Goal: Task Accomplishment & Management: Use online tool/utility

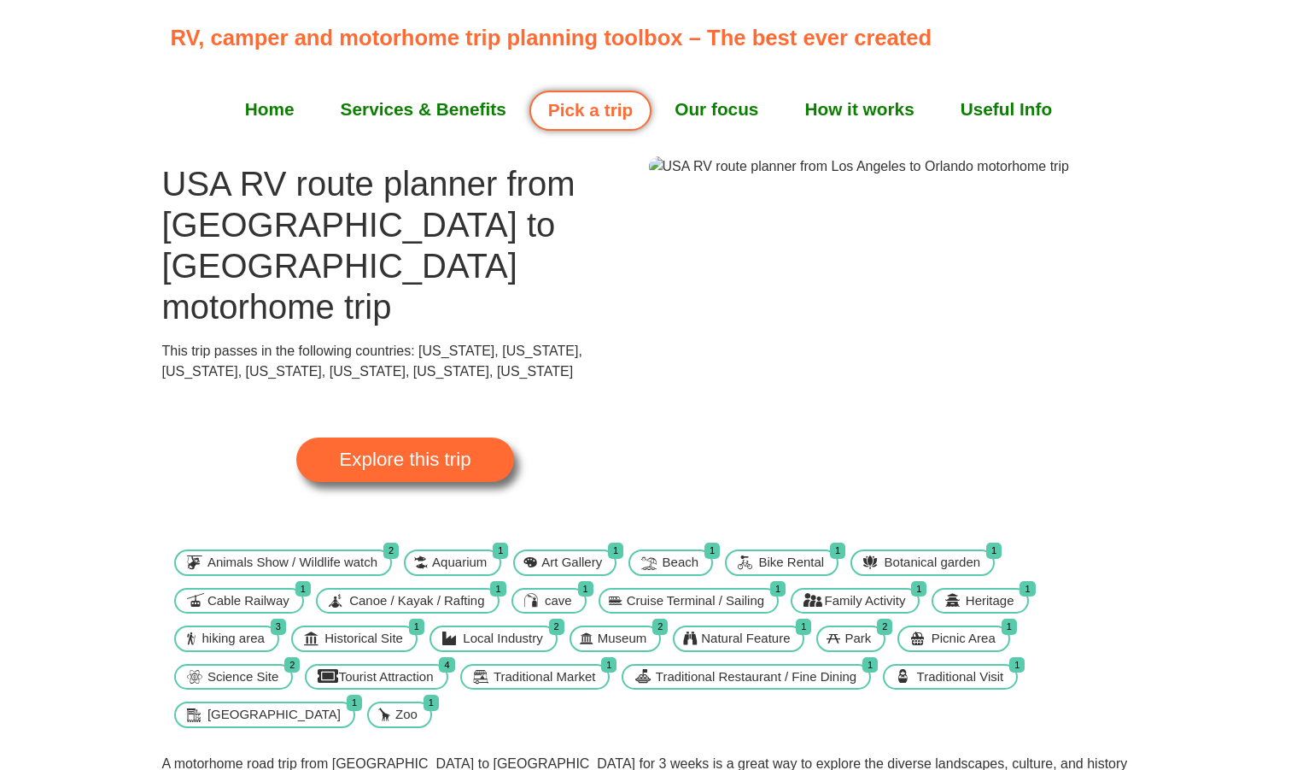
click at [1202, 411] on section "USA RV route planner from Los Angeles to Orlando motorhome trip This trip passe…" at bounding box center [648, 346] width 1297 height 381
click at [405, 450] on span "Explore this trip" at bounding box center [405, 459] width 132 height 19
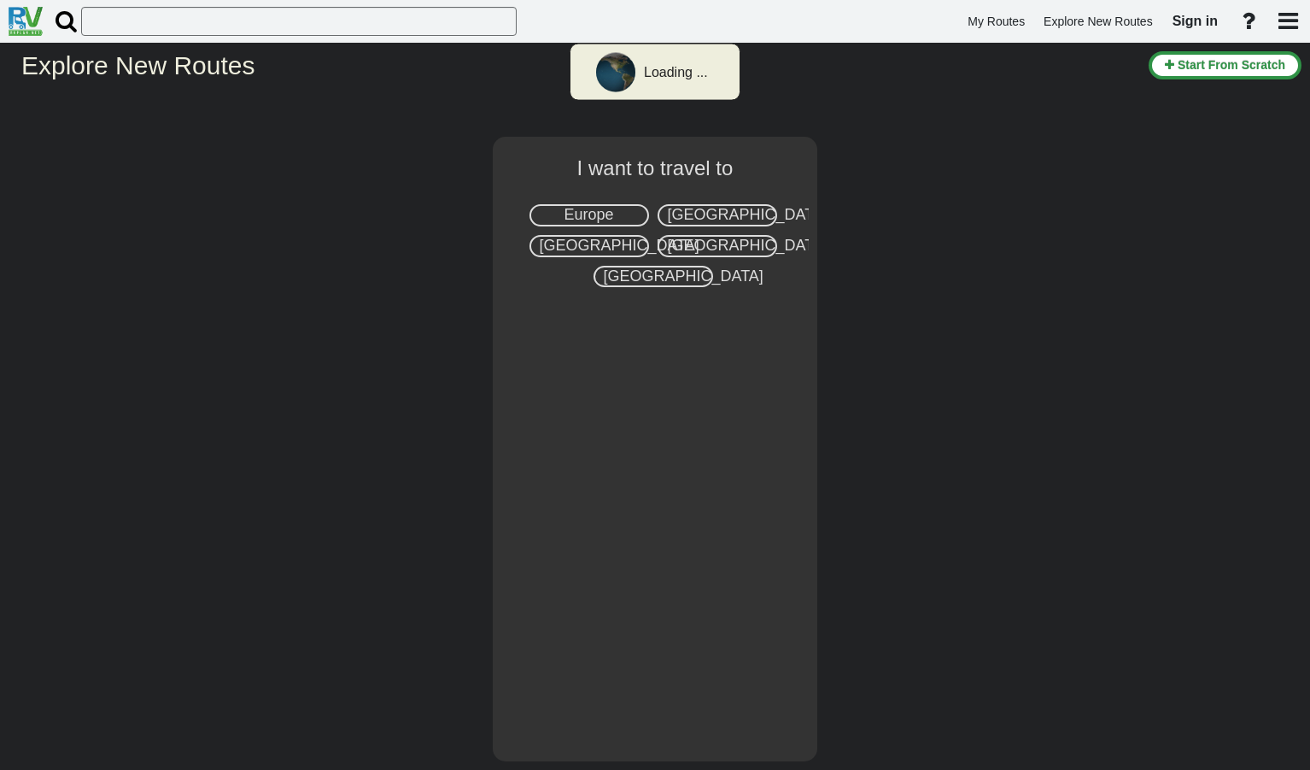
select select "number:2"
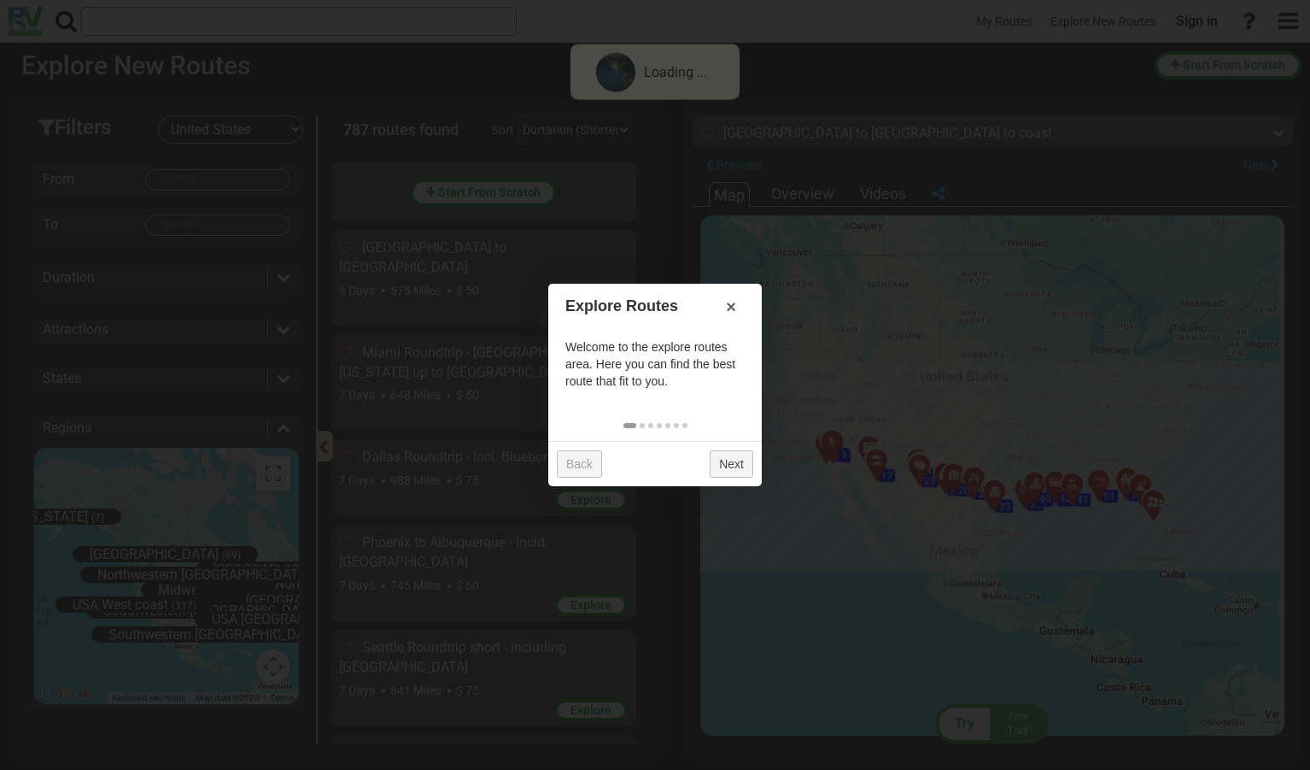
scroll to position [56622, 0]
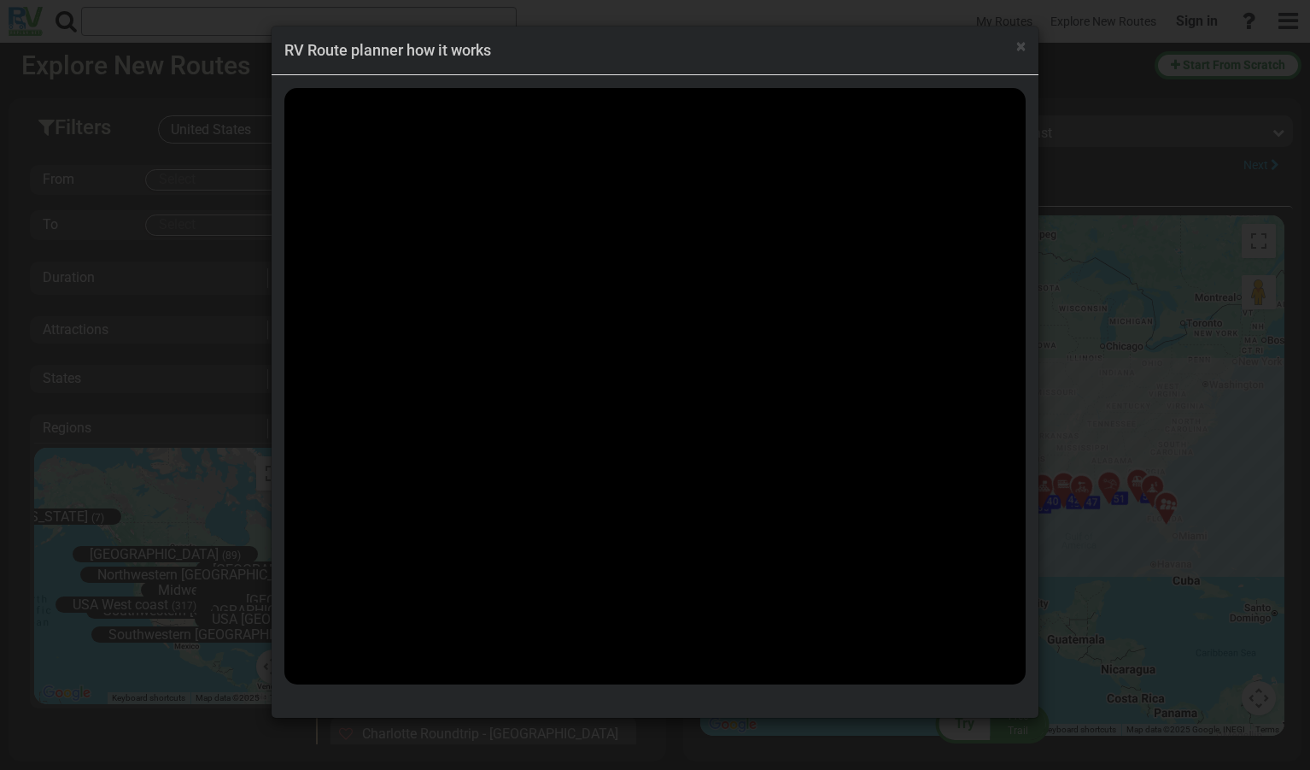
click at [1139, 304] on div "× RV Route planner how it works" at bounding box center [655, 385] width 1310 height 770
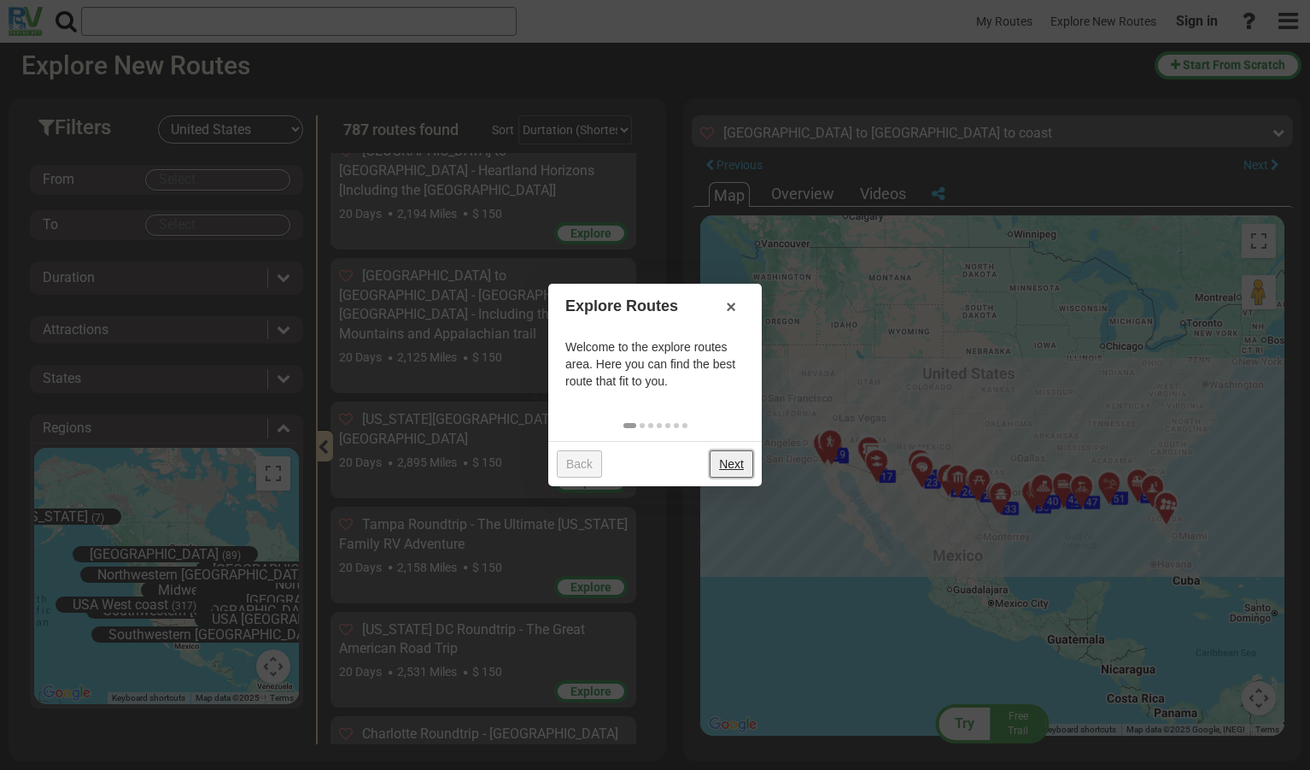
click at [728, 466] on link "Next" at bounding box center [732, 463] width 44 height 27
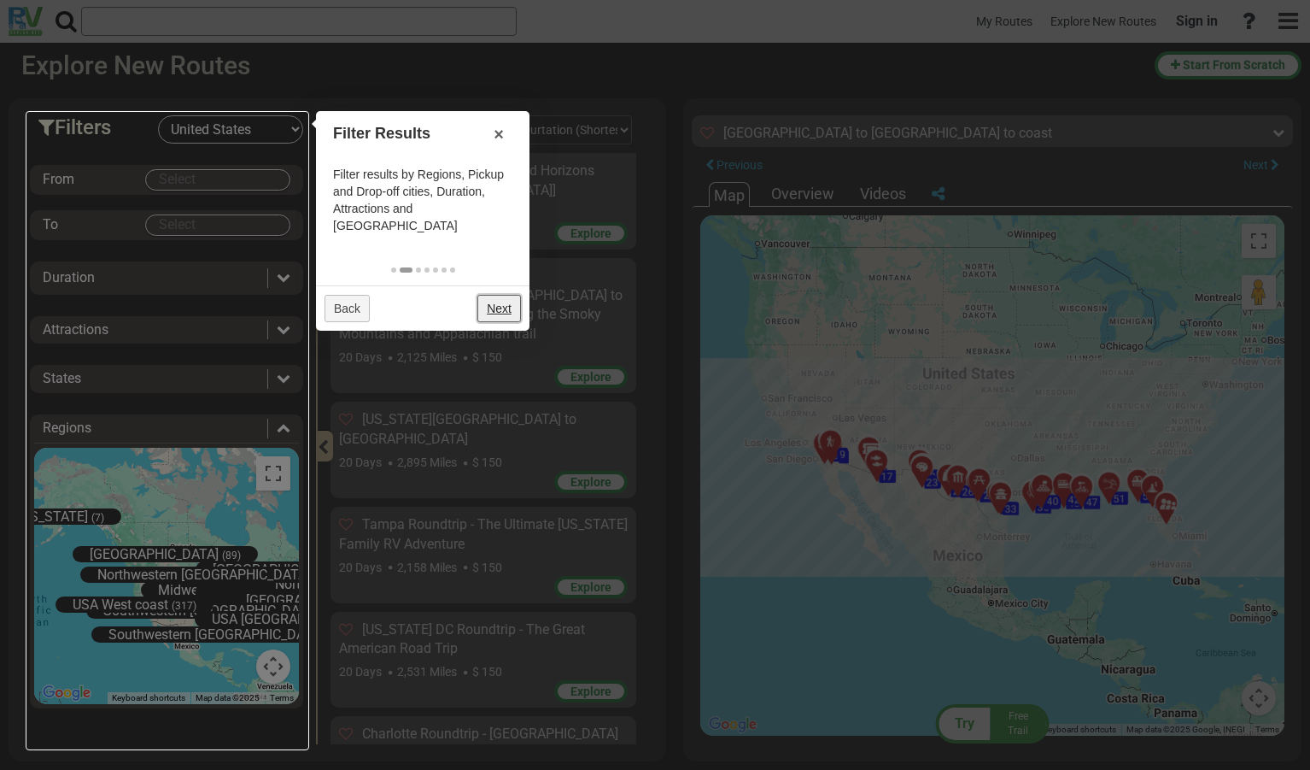
click at [501, 295] on link "Next" at bounding box center [499, 308] width 44 height 27
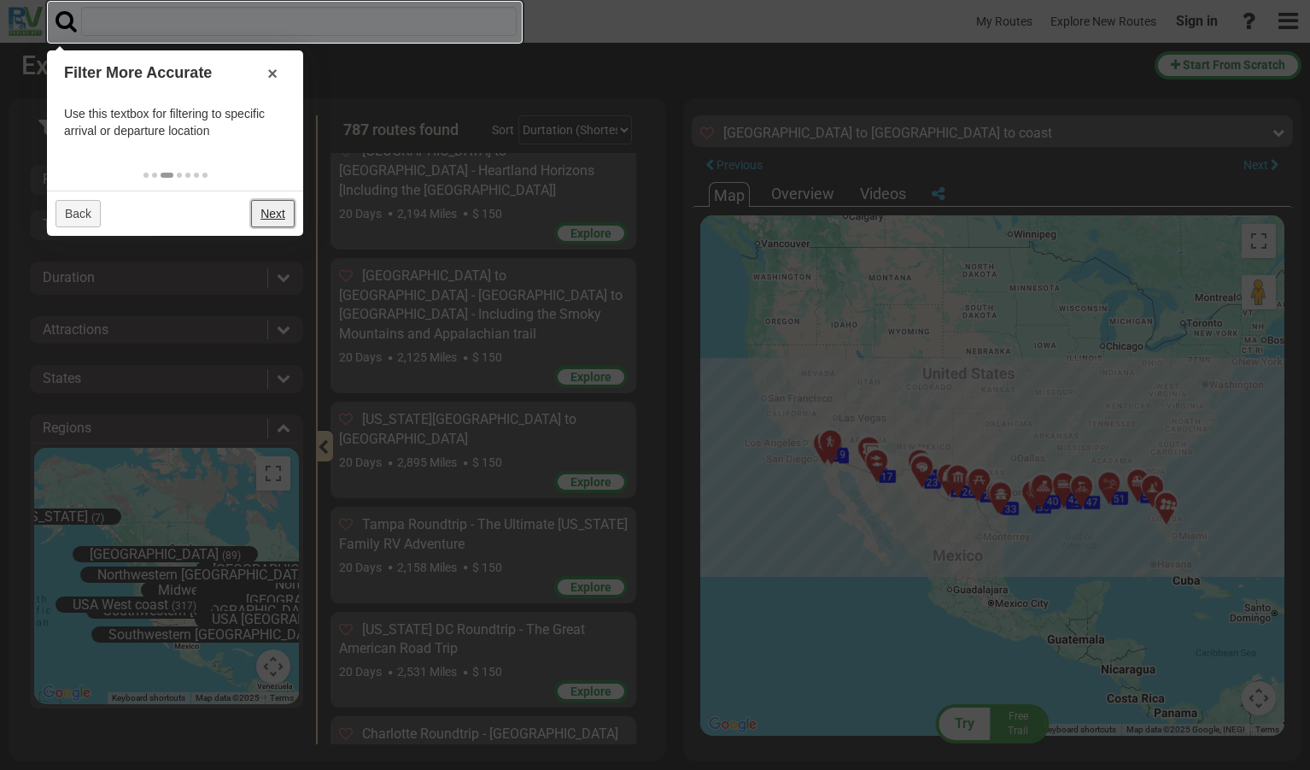
click at [272, 212] on link "Next" at bounding box center [273, 213] width 44 height 27
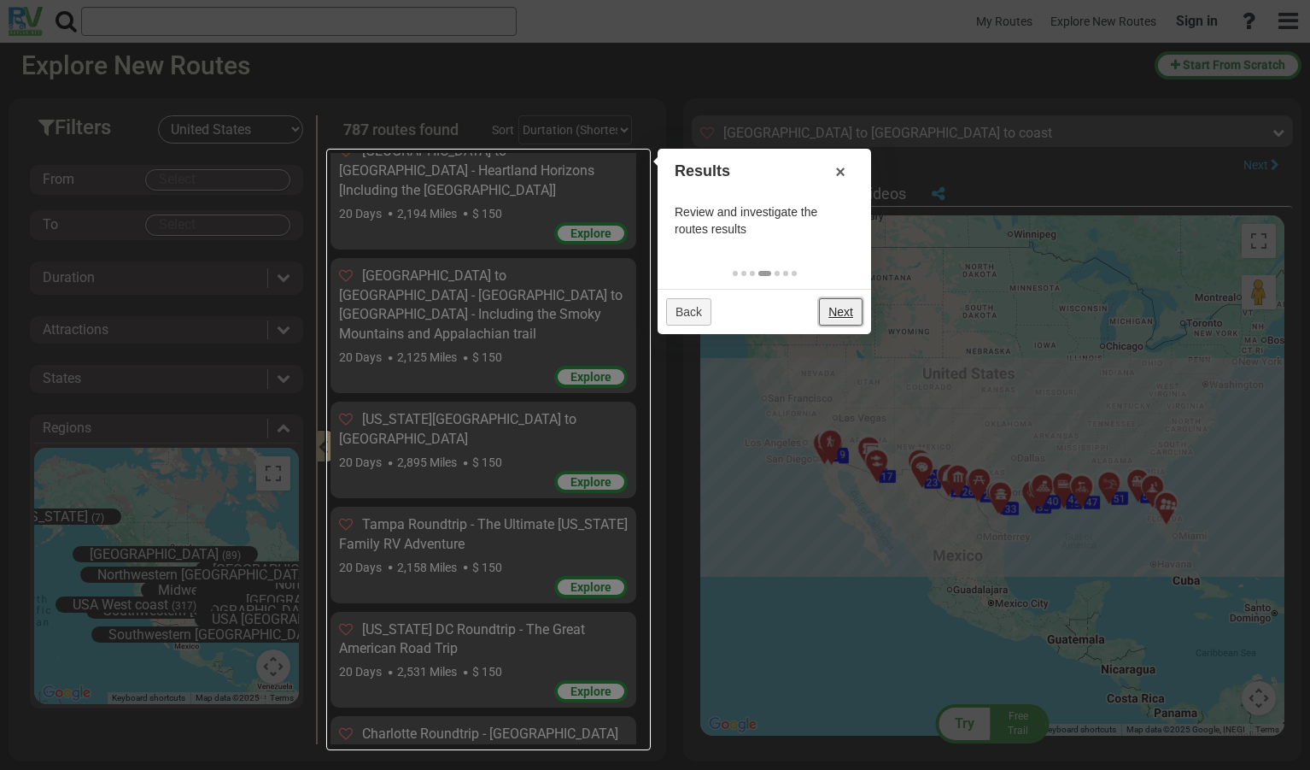
click at [844, 315] on link "Next" at bounding box center [841, 311] width 44 height 27
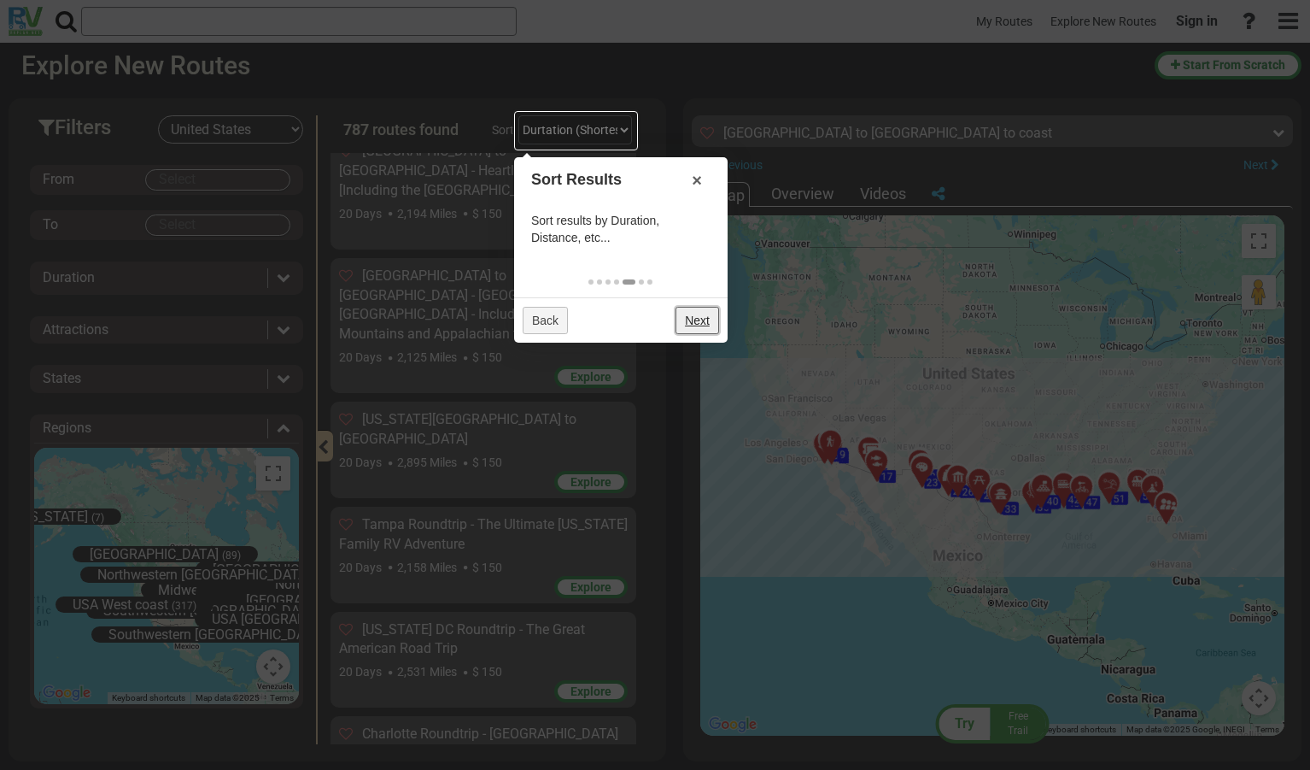
click at [694, 323] on link "Next" at bounding box center [698, 320] width 44 height 27
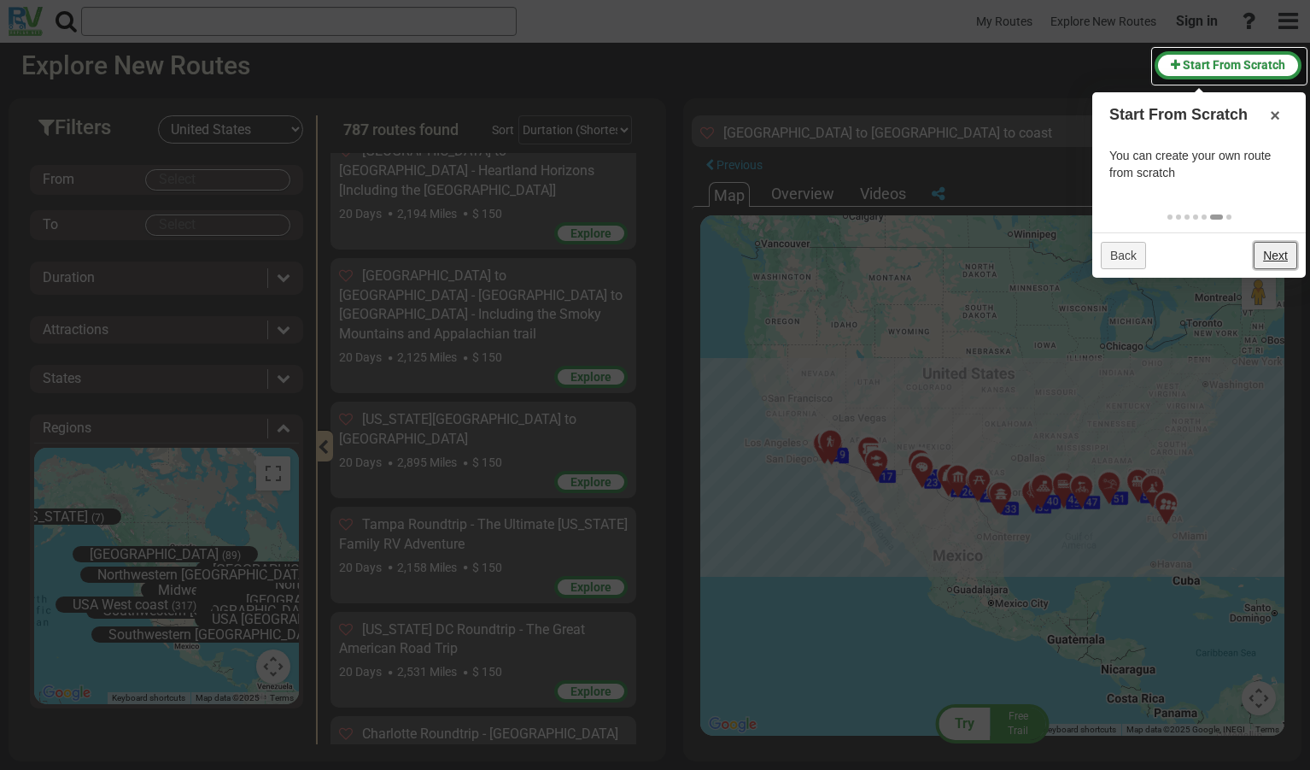
click at [1279, 261] on link "Next" at bounding box center [1276, 255] width 44 height 27
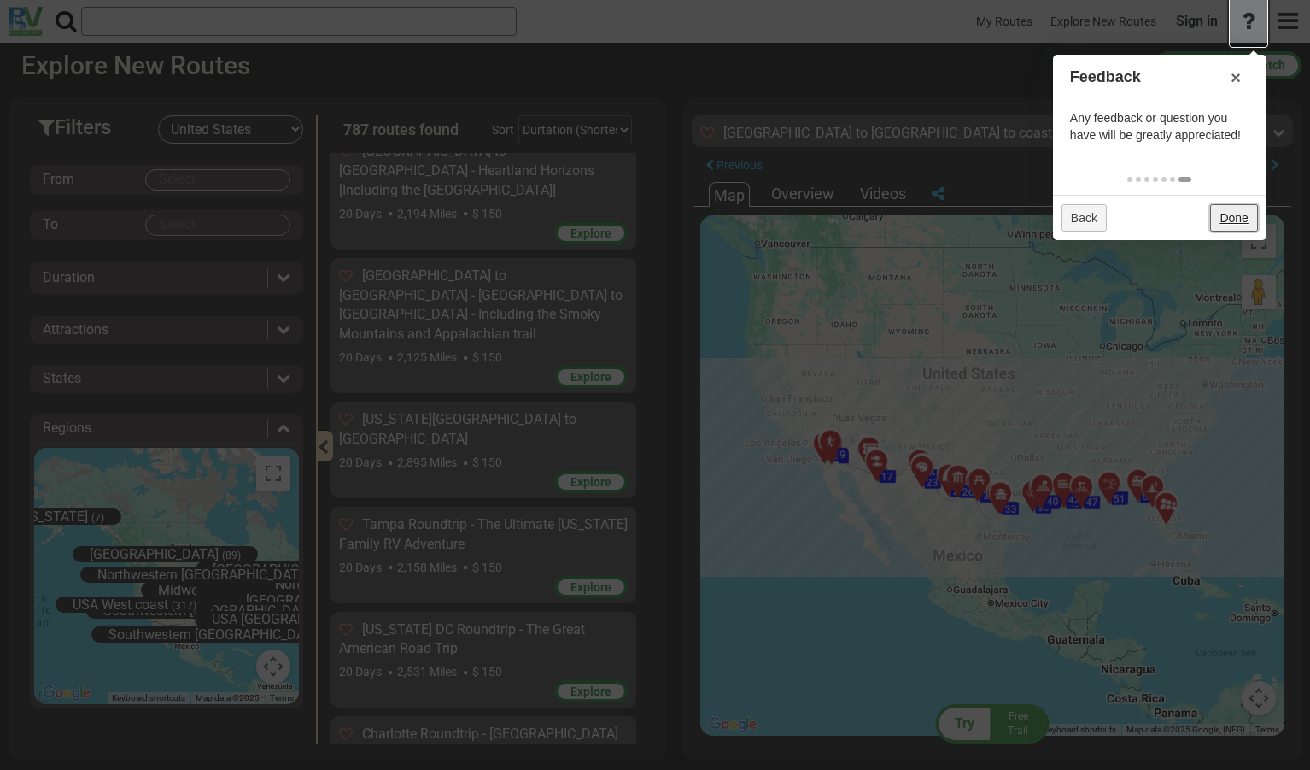
click at [1246, 215] on link "Done" at bounding box center [1233, 217] width 47 height 27
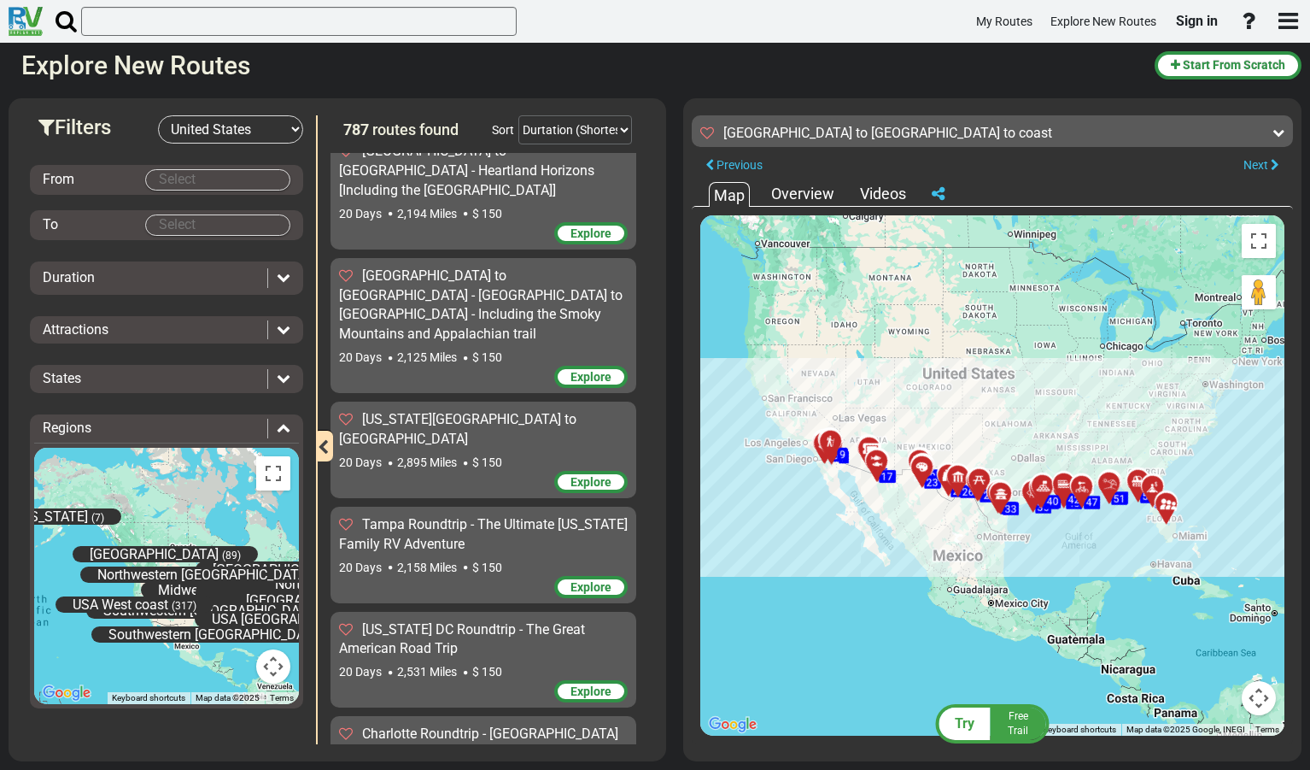
click at [241, 176] on body "My Routes Explore New Routes Sign in ×" at bounding box center [655, 385] width 1310 height 770
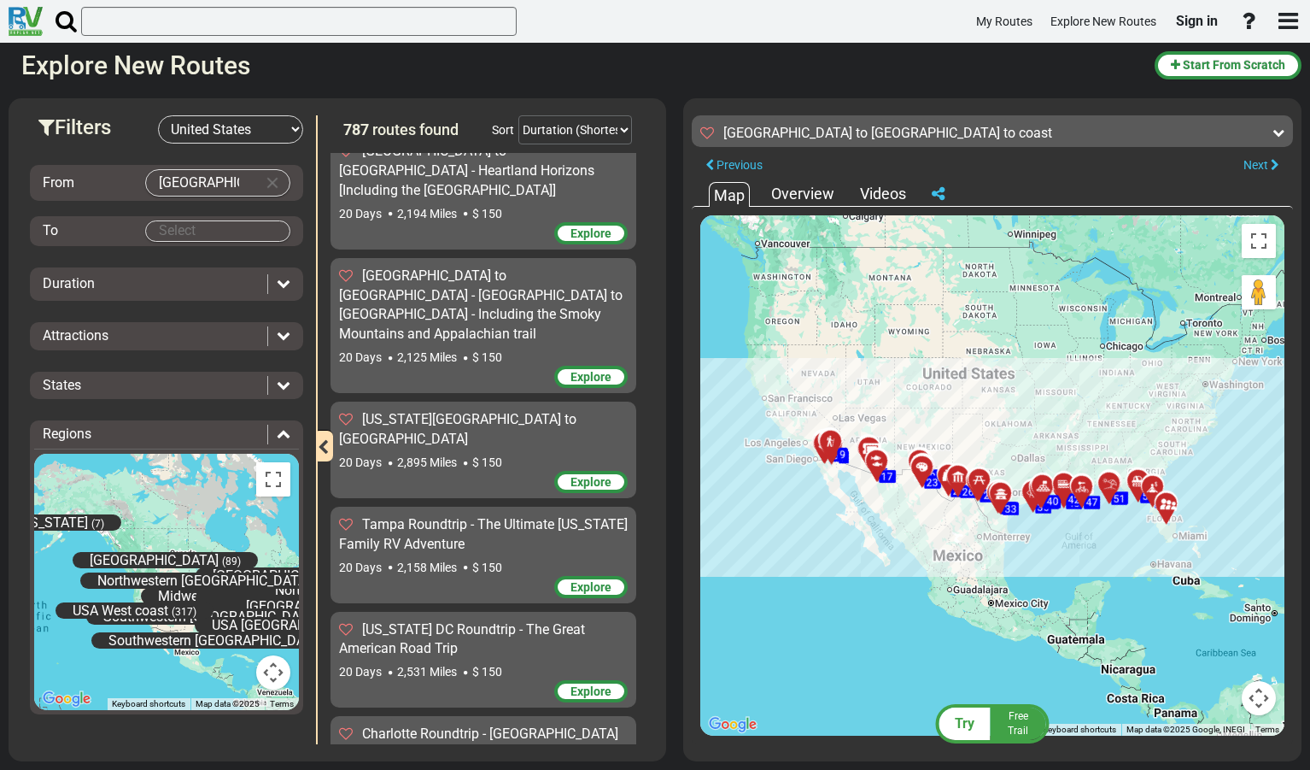
drag, startPoint x: 237, startPoint y: 179, endPoint x: 138, endPoint y: 179, distance: 99.1
click at [209, 184] on body "My Routes Explore New Routes Sign in ×" at bounding box center [655, 385] width 1310 height 770
type input "[GEOGRAPHIC_DATA]"
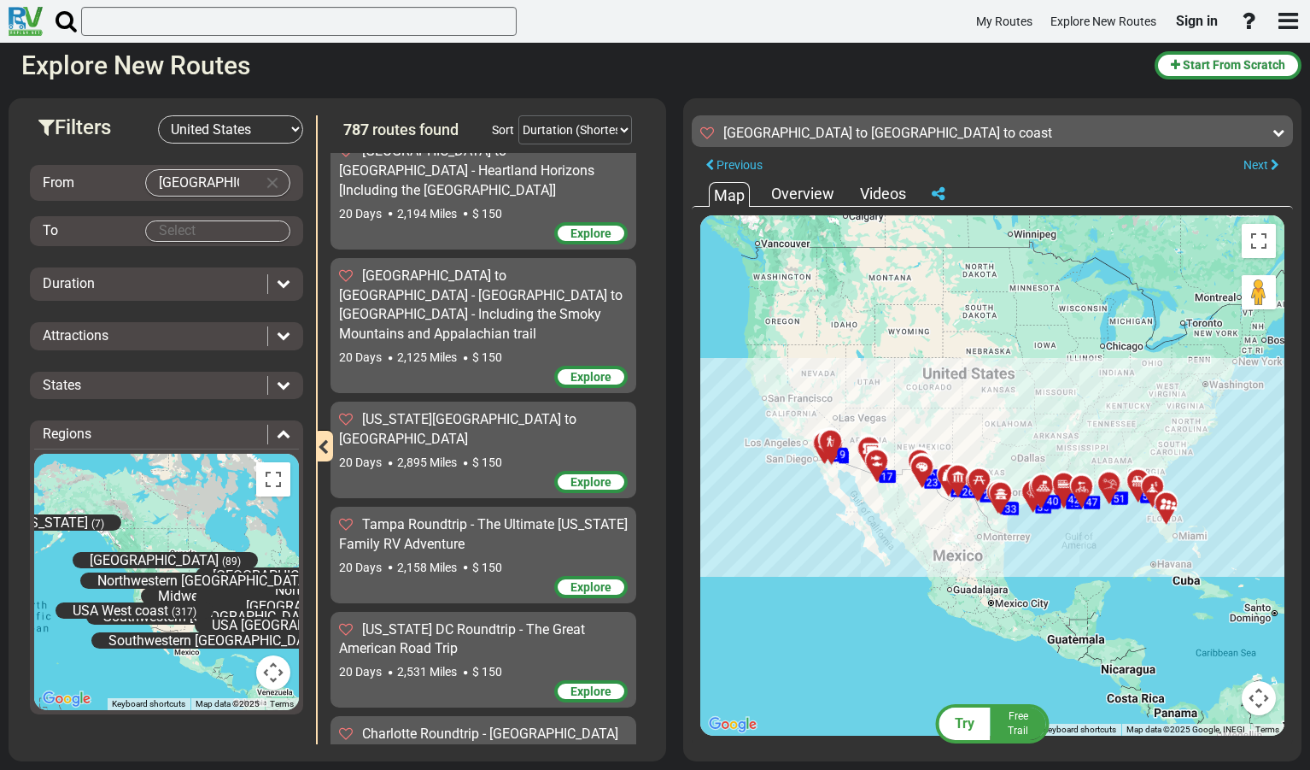
click at [236, 233] on body "My Routes Explore New Routes Sign in ×" at bounding box center [655, 385] width 1310 height 770
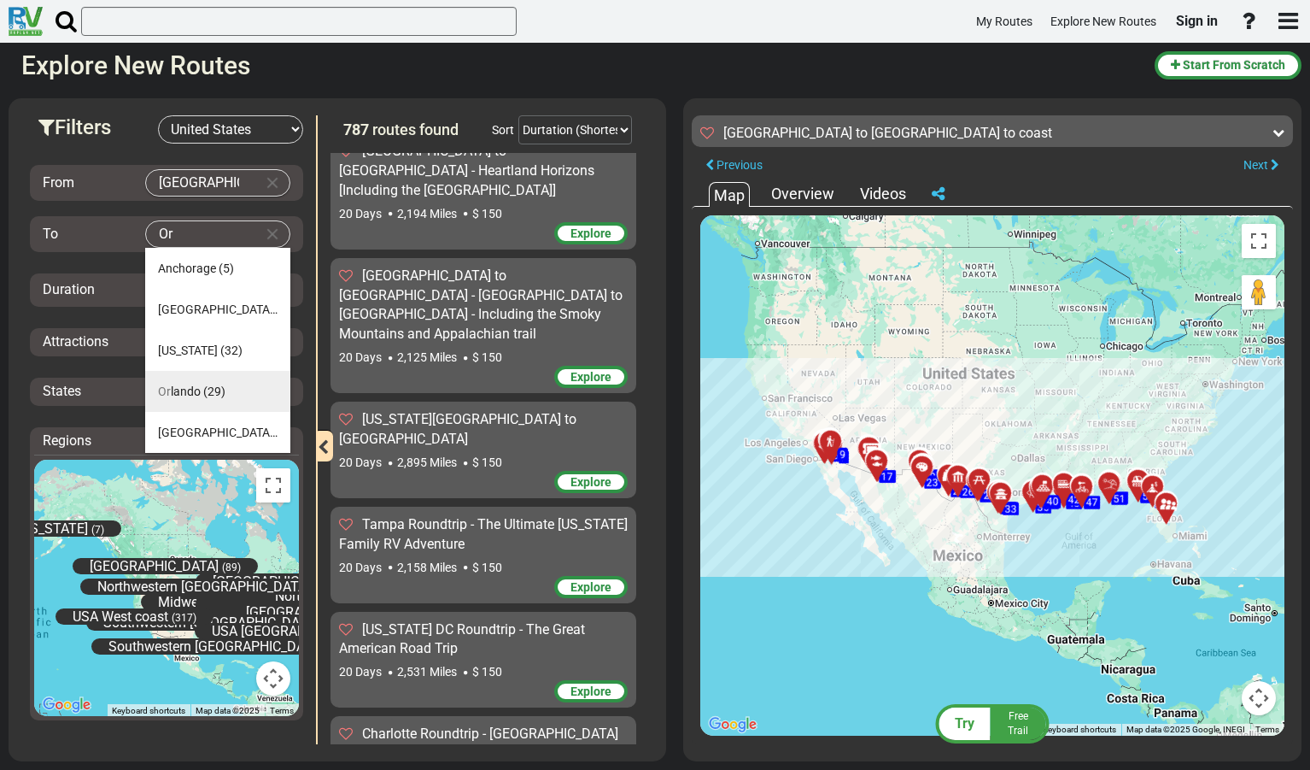
click at [175, 388] on span "Or lando" at bounding box center [179, 391] width 43 height 14
type input "Orlando"
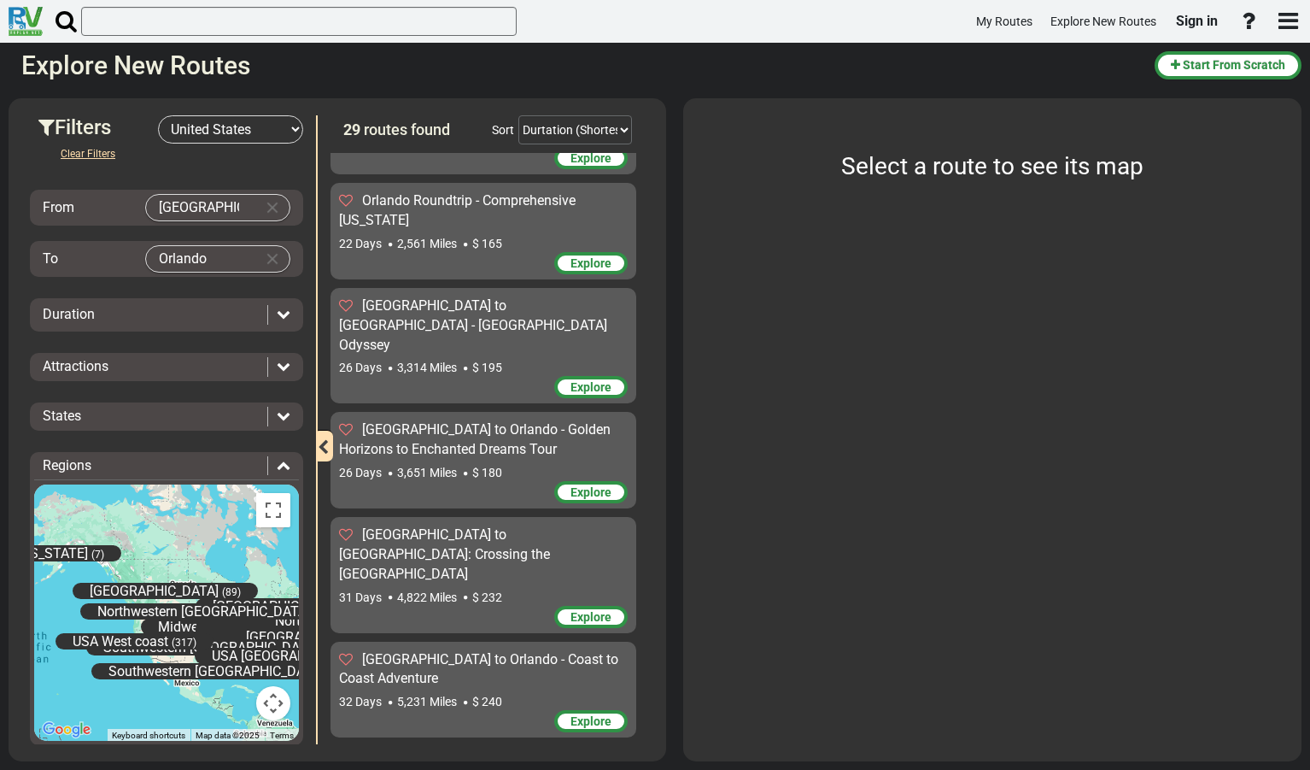
scroll to position [2133, 0]
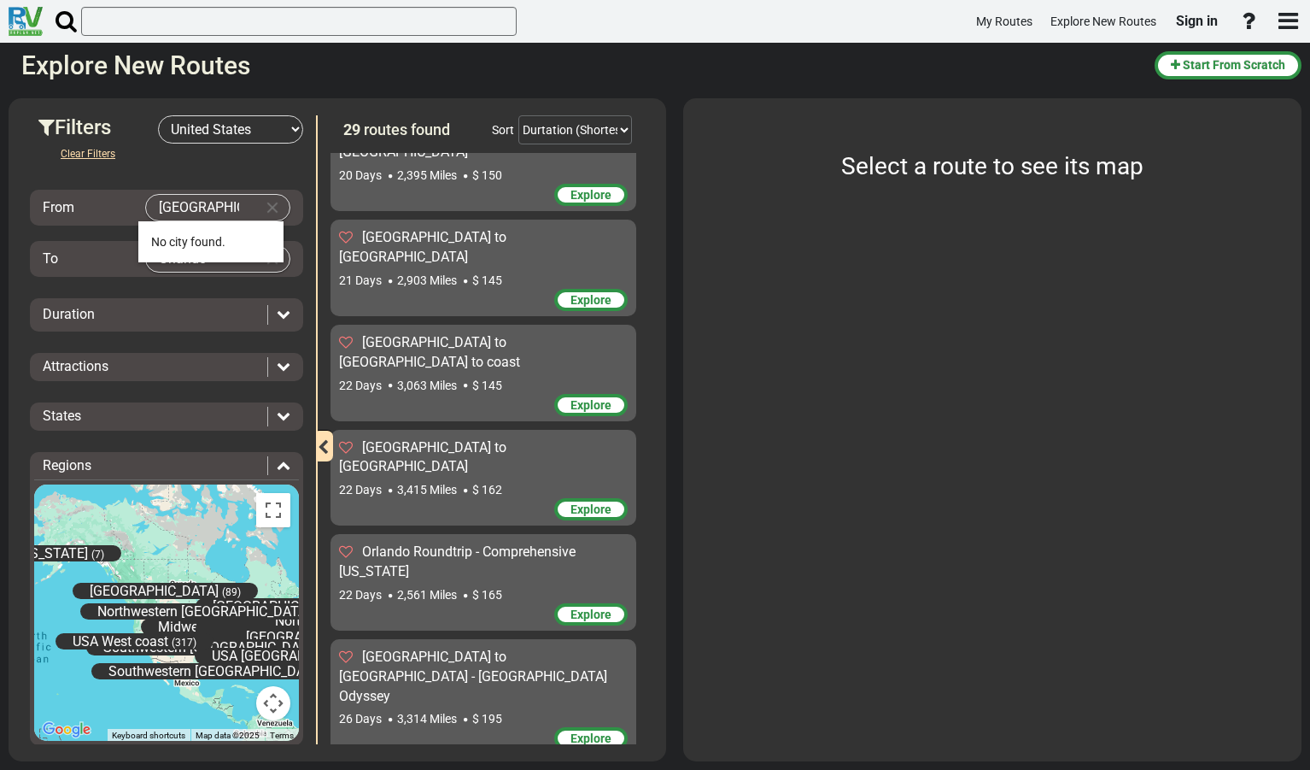
click at [245, 208] on body "My Routes Explore New Routes Sign in ×" at bounding box center [655, 385] width 1310 height 770
click at [283, 311] on icon at bounding box center [284, 314] width 14 height 14
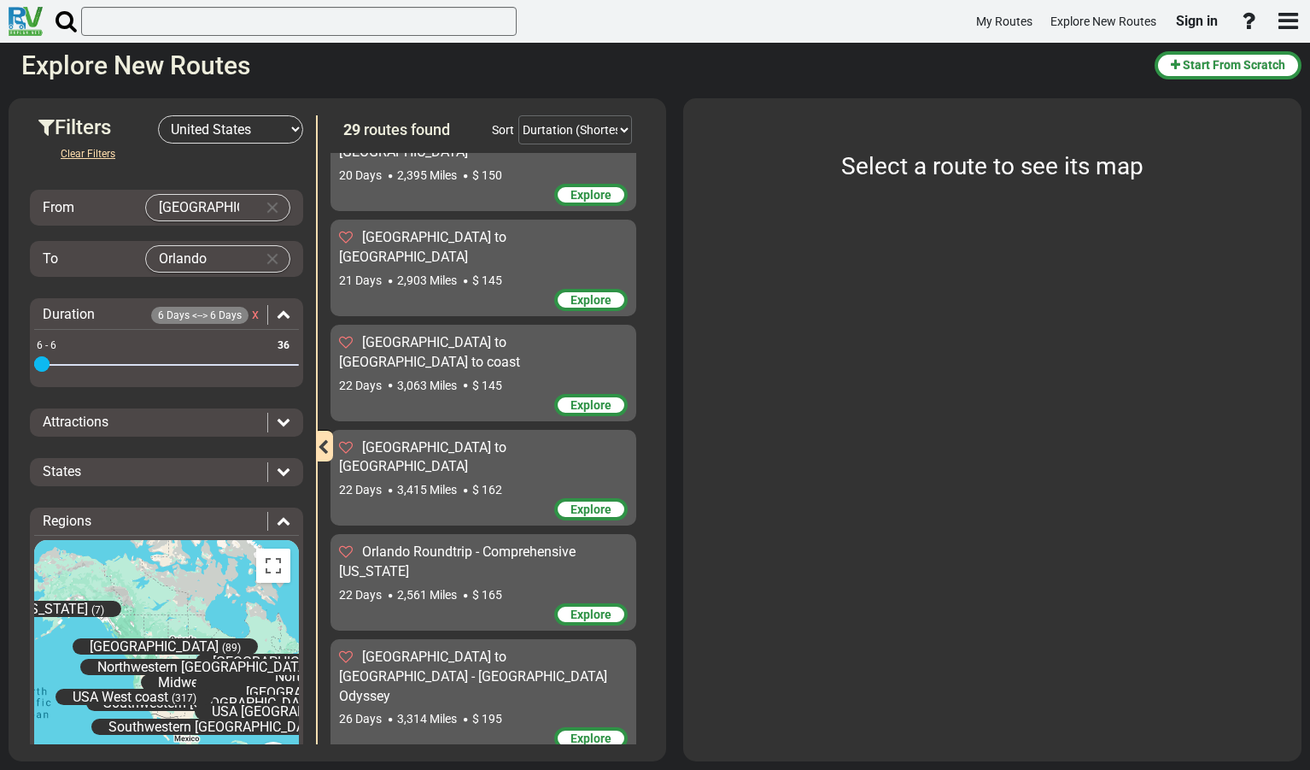
drag, startPoint x: 284, startPoint y: 371, endPoint x: 39, endPoint y: 366, distance: 245.2
click at [39, 366] on span at bounding box center [41, 363] width 15 height 15
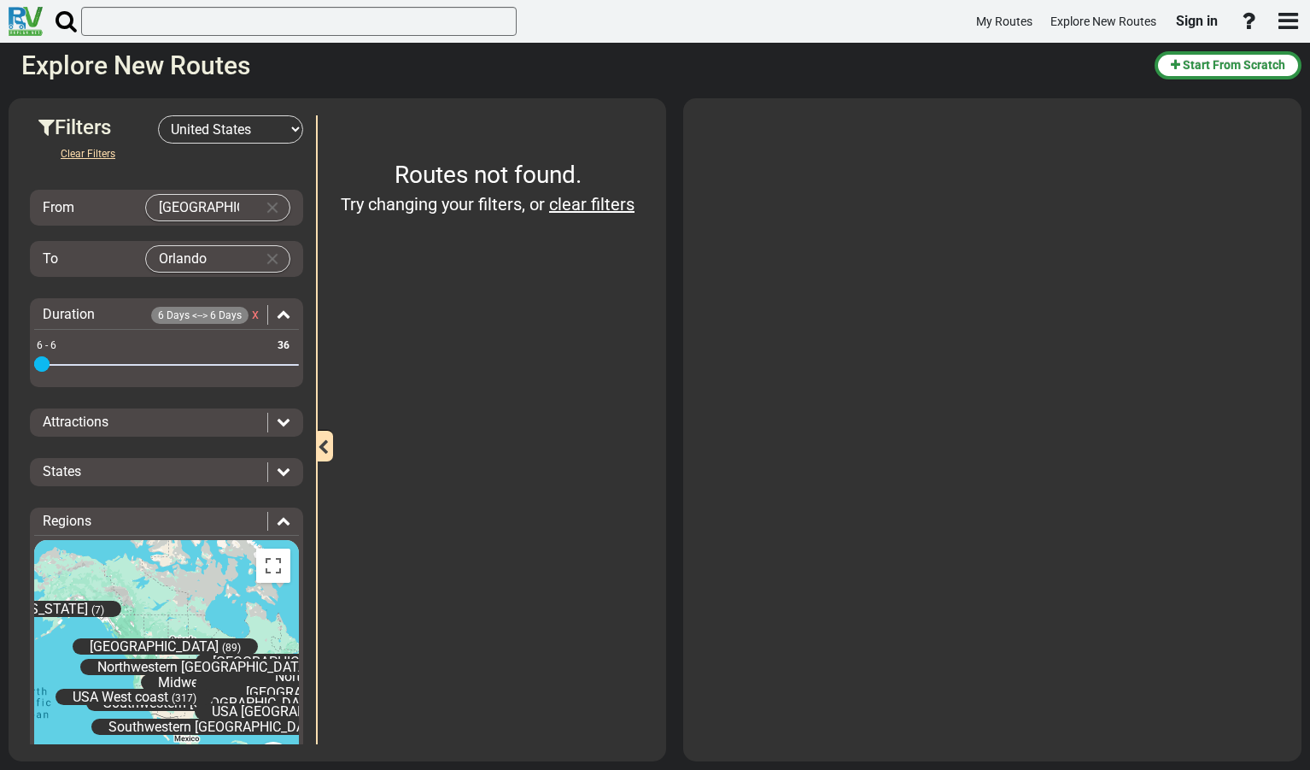
click at [278, 425] on icon at bounding box center [284, 421] width 14 height 14
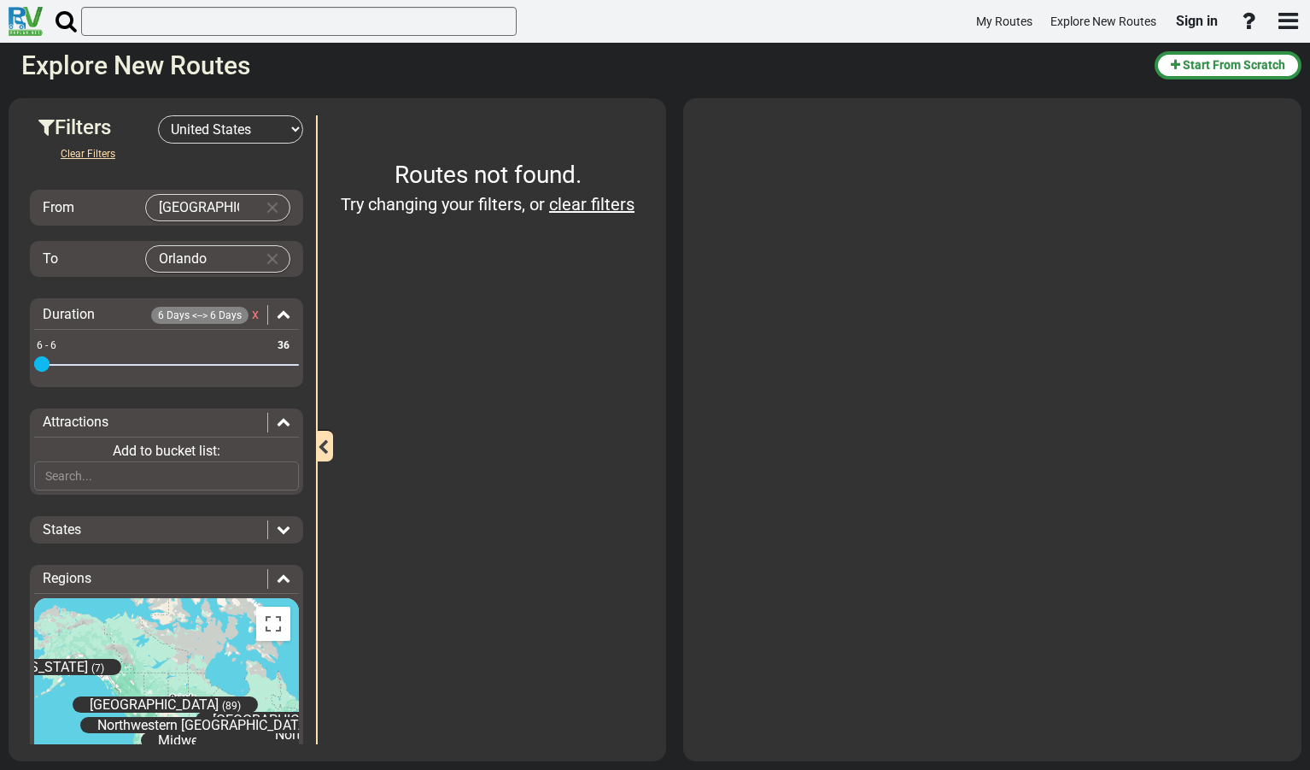
click at [279, 424] on icon at bounding box center [284, 421] width 14 height 14
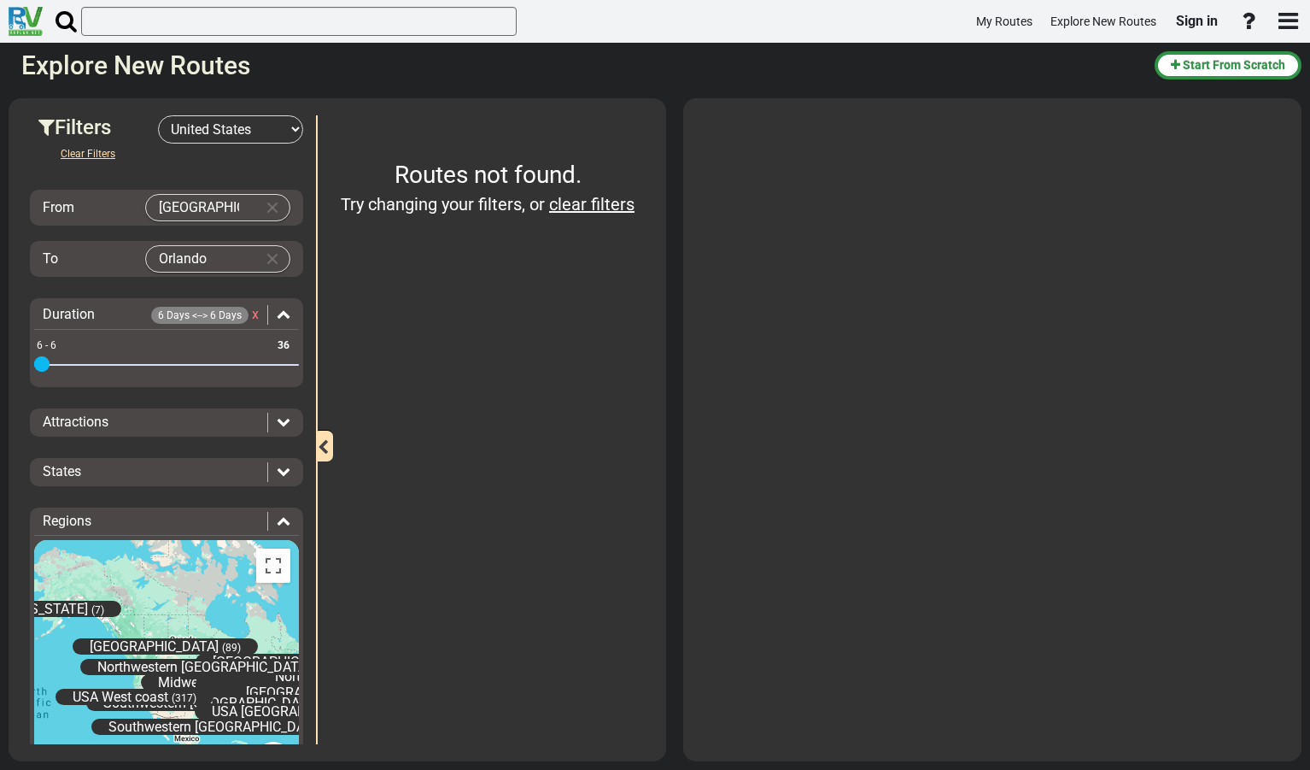
click at [278, 472] on icon at bounding box center [284, 471] width 14 height 14
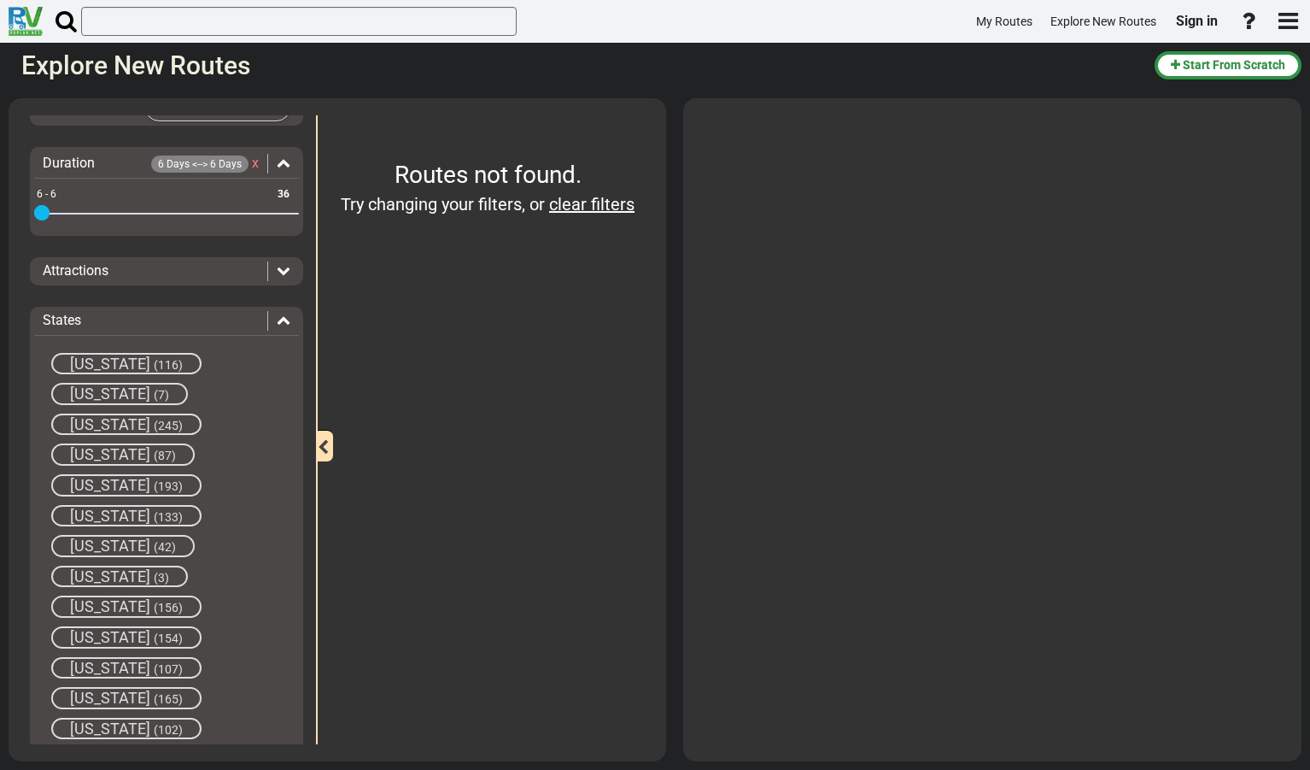
scroll to position [307, 0]
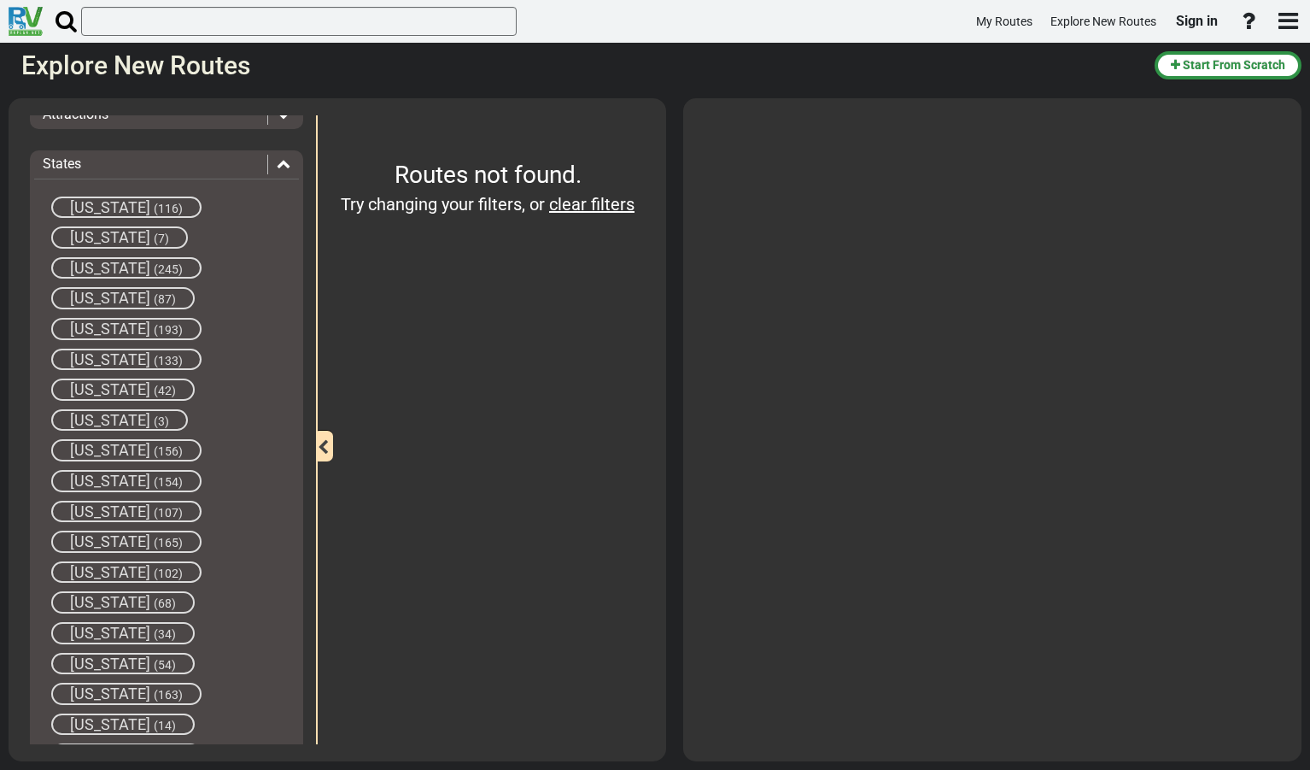
click at [277, 162] on icon at bounding box center [284, 163] width 14 height 14
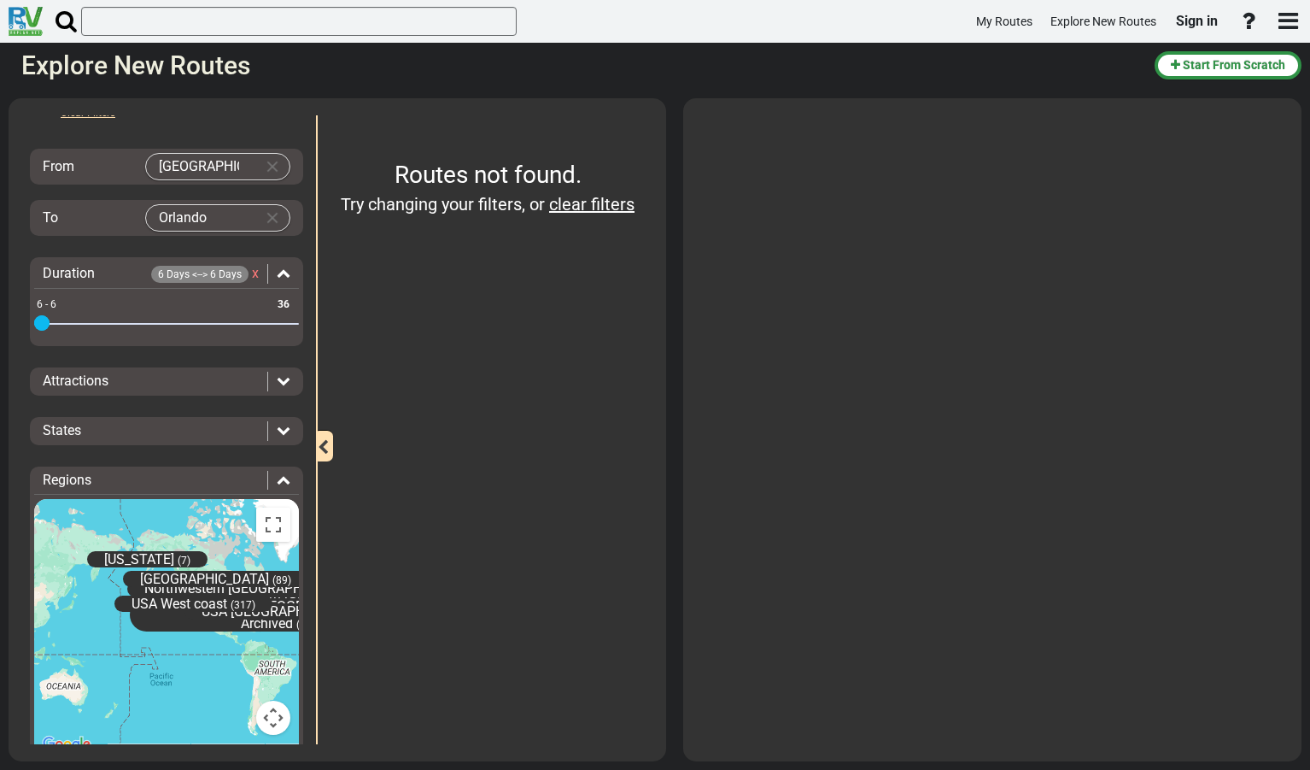
scroll to position [0, 0]
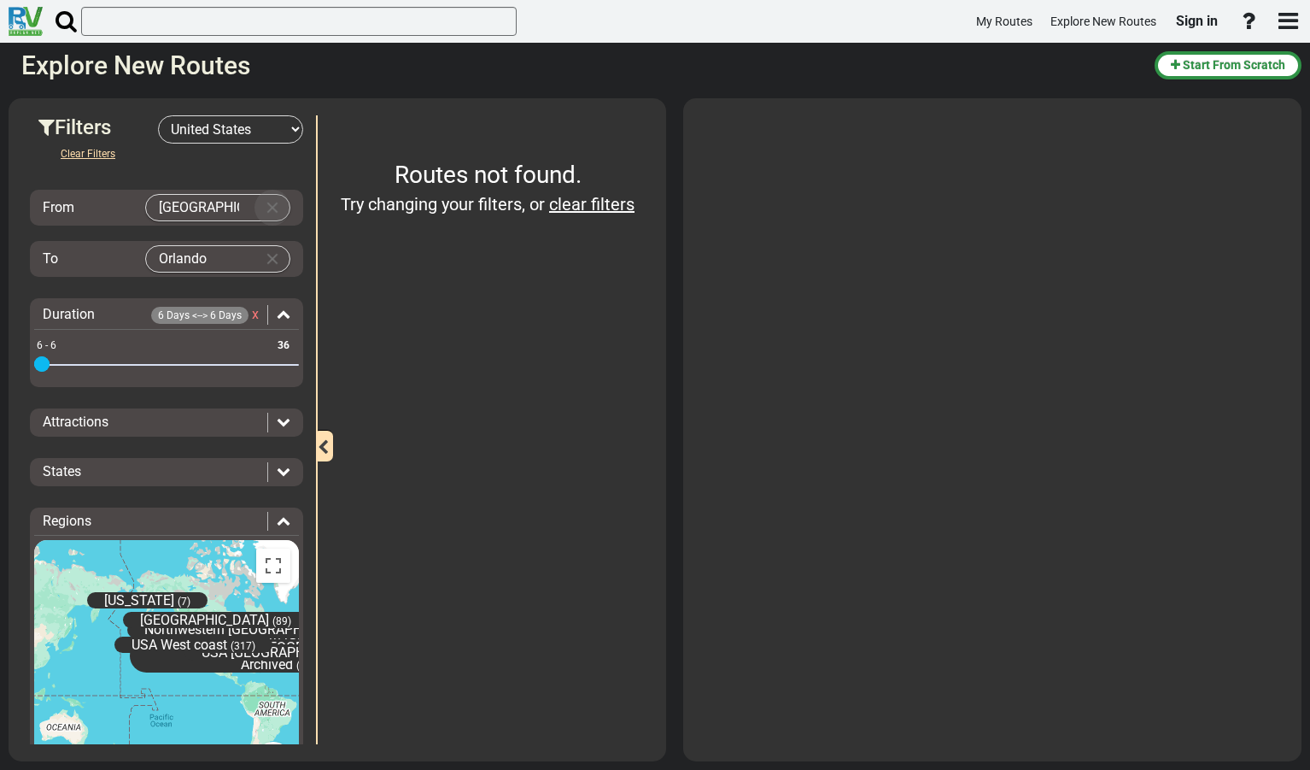
click at [265, 206] on button "Clear Input" at bounding box center [273, 208] width 26 height 26
click at [207, 246] on span "[GEOGRAPHIC_DATA]" at bounding box center [181, 242] width 61 height 14
type input "[GEOGRAPHIC_DATA]"
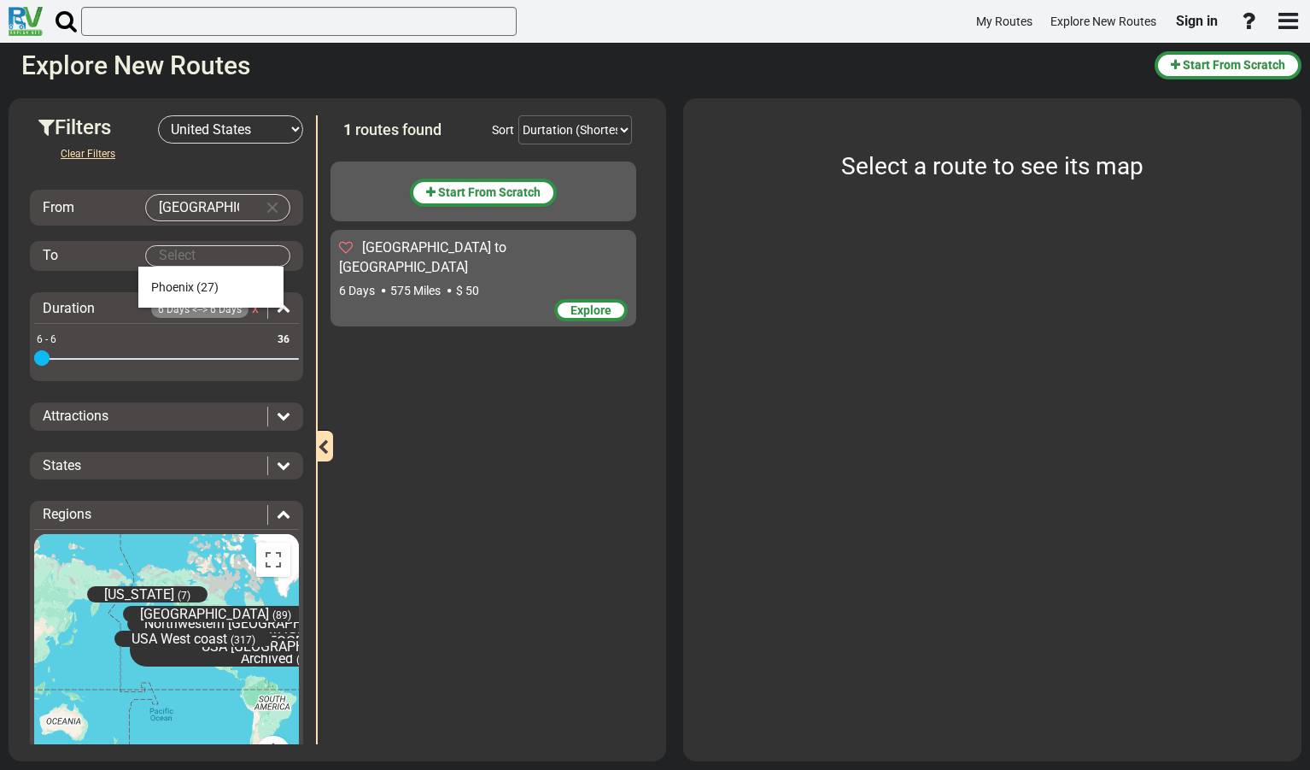
click at [231, 256] on body "My Routes Explore New Routes Sign in ×" at bounding box center [655, 385] width 1310 height 770
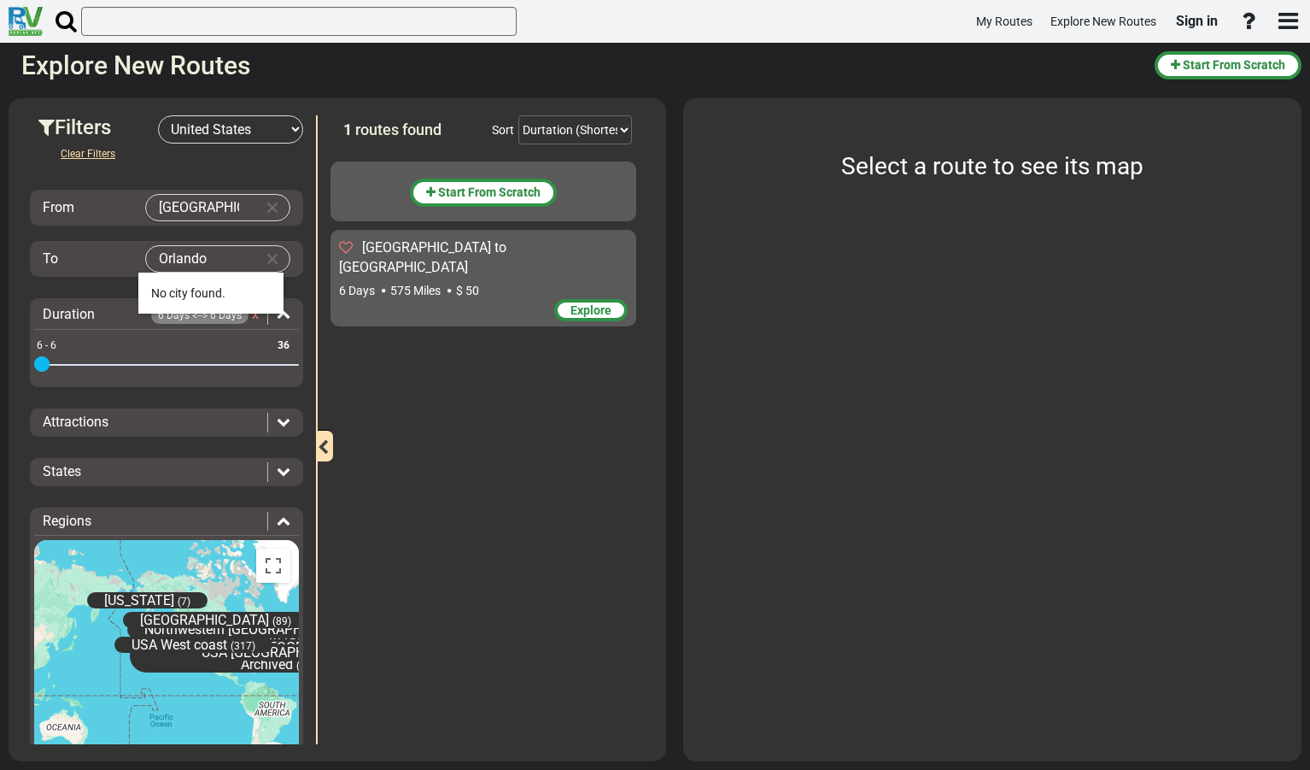
type input "Orlando"
click at [197, 257] on body "My Routes Explore New Routes Sign in ×" at bounding box center [655, 385] width 1310 height 770
drag, startPoint x: 222, startPoint y: 255, endPoint x: 201, endPoint y: 253, distance: 21.5
click at [182, 254] on body "My Routes Explore New Routes Sign in ×" at bounding box center [655, 385] width 1310 height 770
click at [266, 261] on button "Clear Input" at bounding box center [273, 259] width 26 height 26
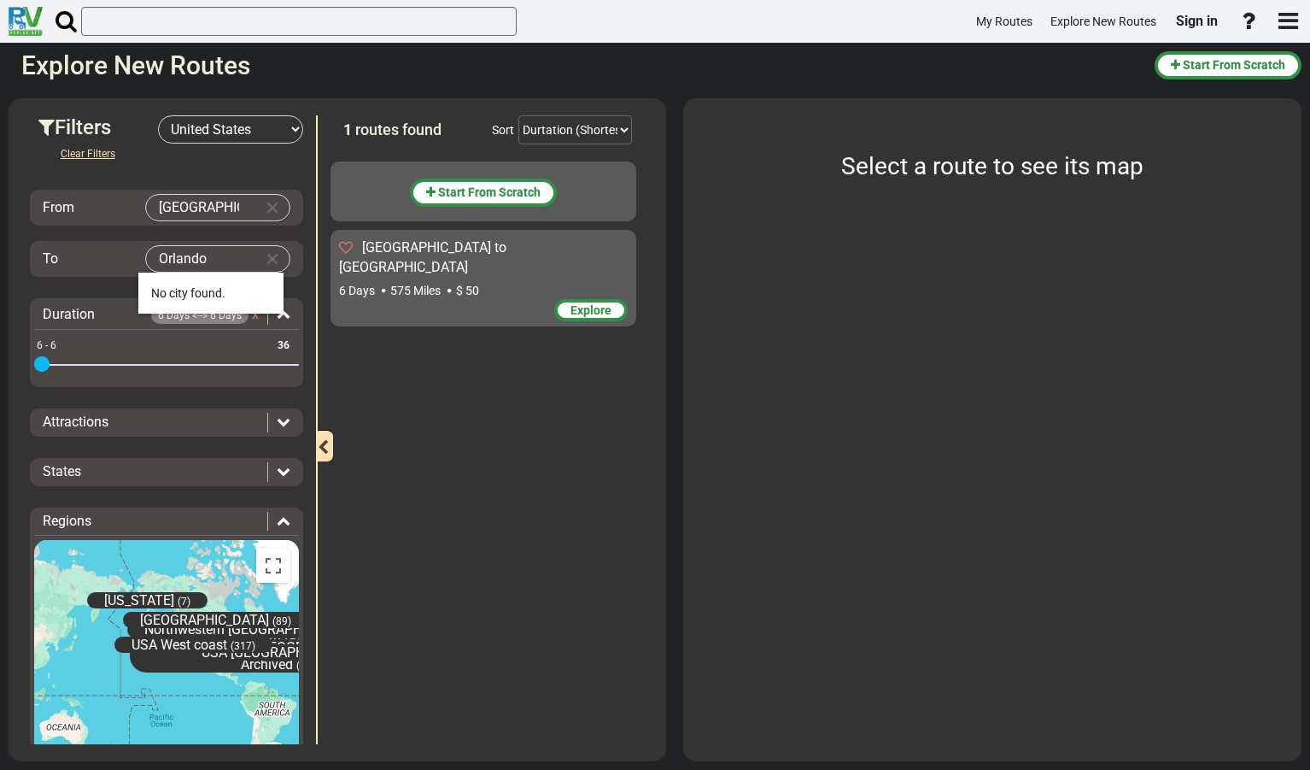
type input "Orlando"
click at [278, 474] on icon at bounding box center [284, 471] width 14 height 14
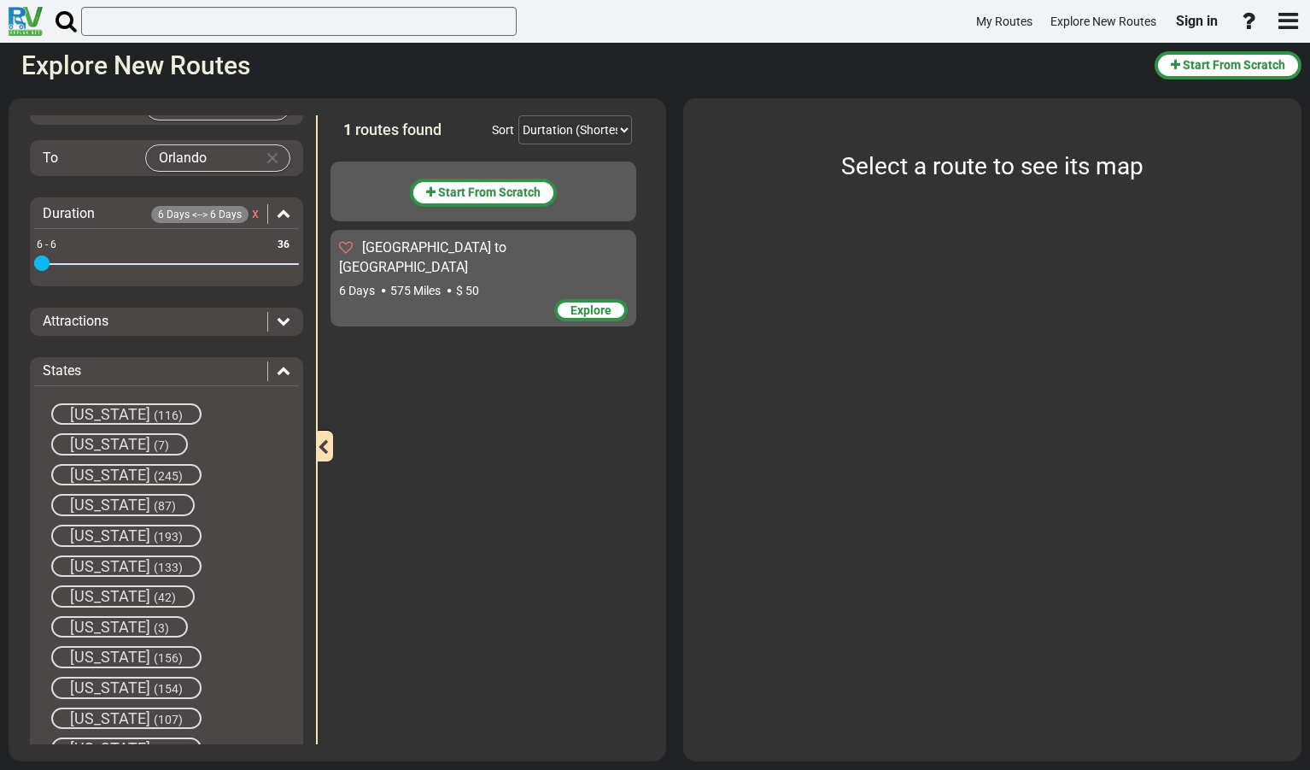
scroll to position [102, 0]
click at [154, 476] on span "(245)" at bounding box center [168, 474] width 29 height 14
click at [138, 537] on span "[US_STATE]" at bounding box center [110, 533] width 80 height 18
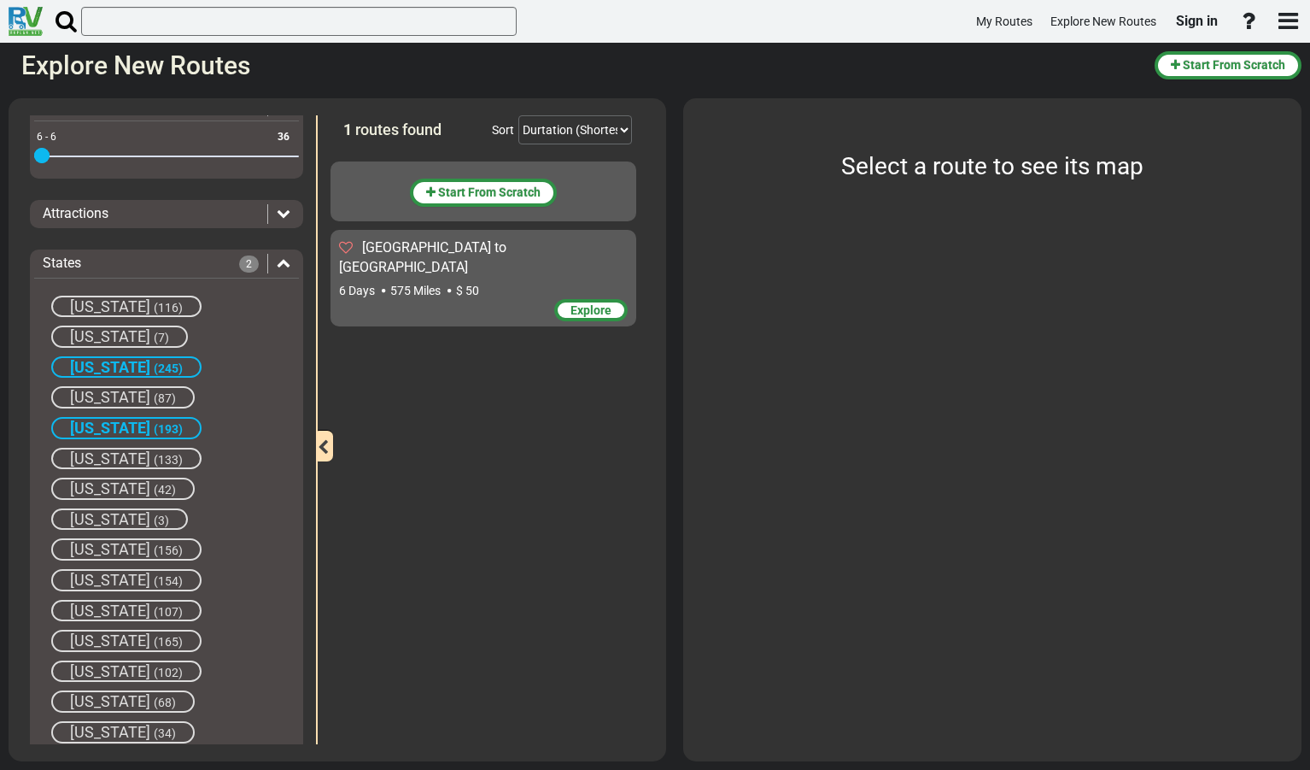
scroll to position [212, 0]
click at [154, 547] on span "(156)" at bounding box center [168, 547] width 29 height 14
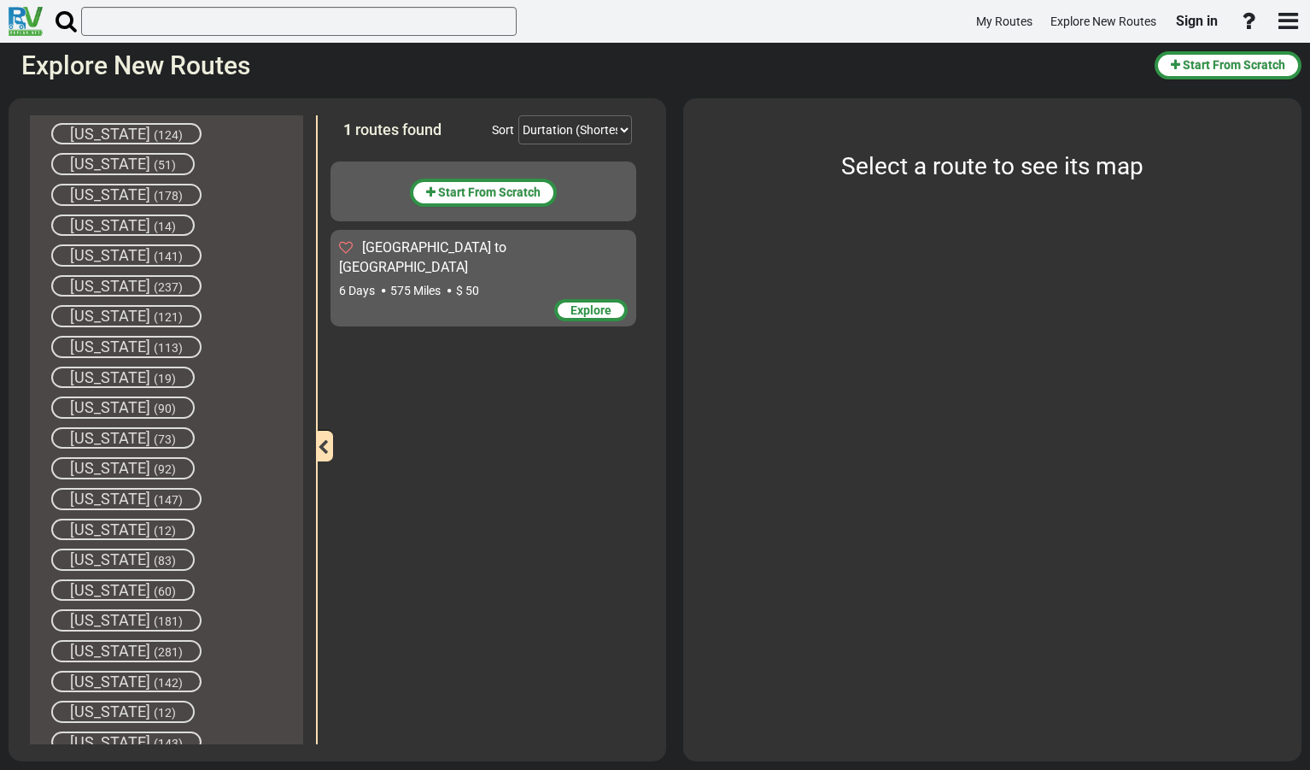
scroll to position [1114, 0]
click at [143, 646] on div "[US_STATE] (281)" at bounding box center [126, 647] width 150 height 22
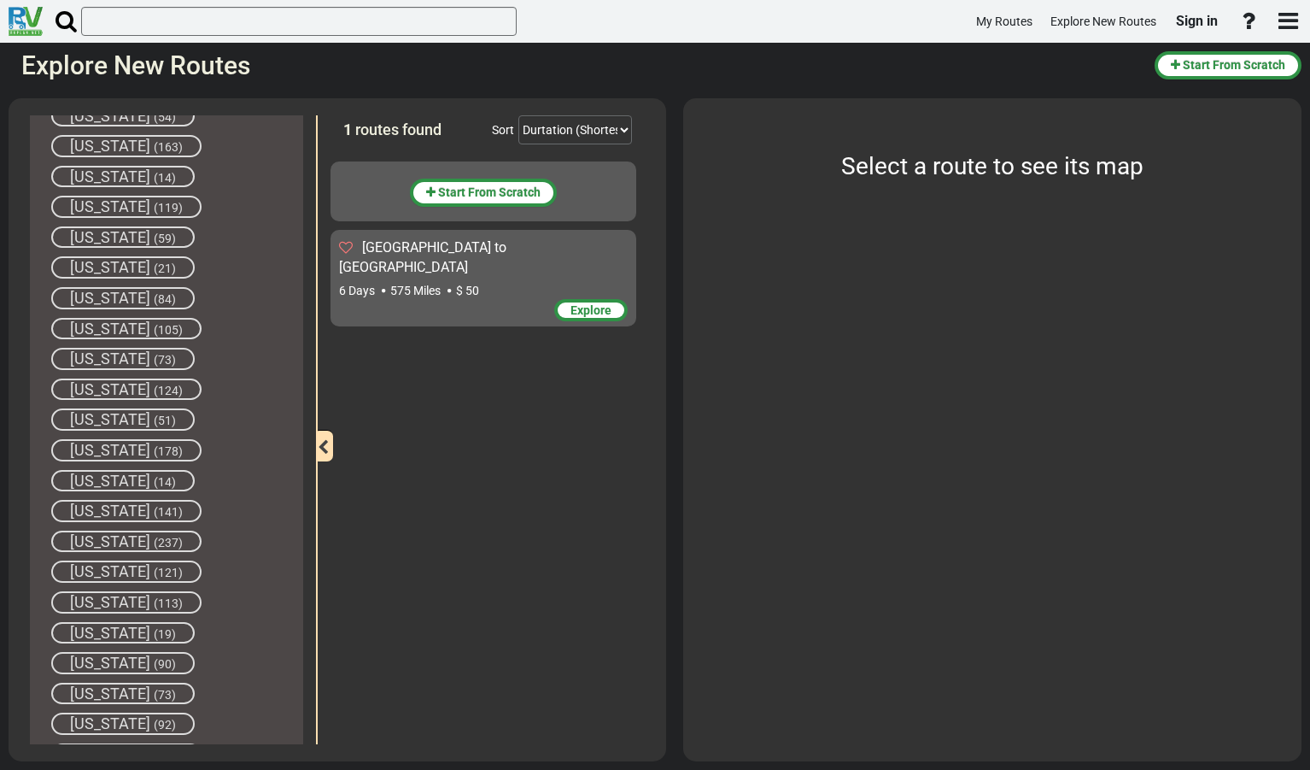
scroll to position [844, 0]
click at [132, 167] on div "[US_STATE] (163)" at bounding box center [126, 157] width 150 height 22
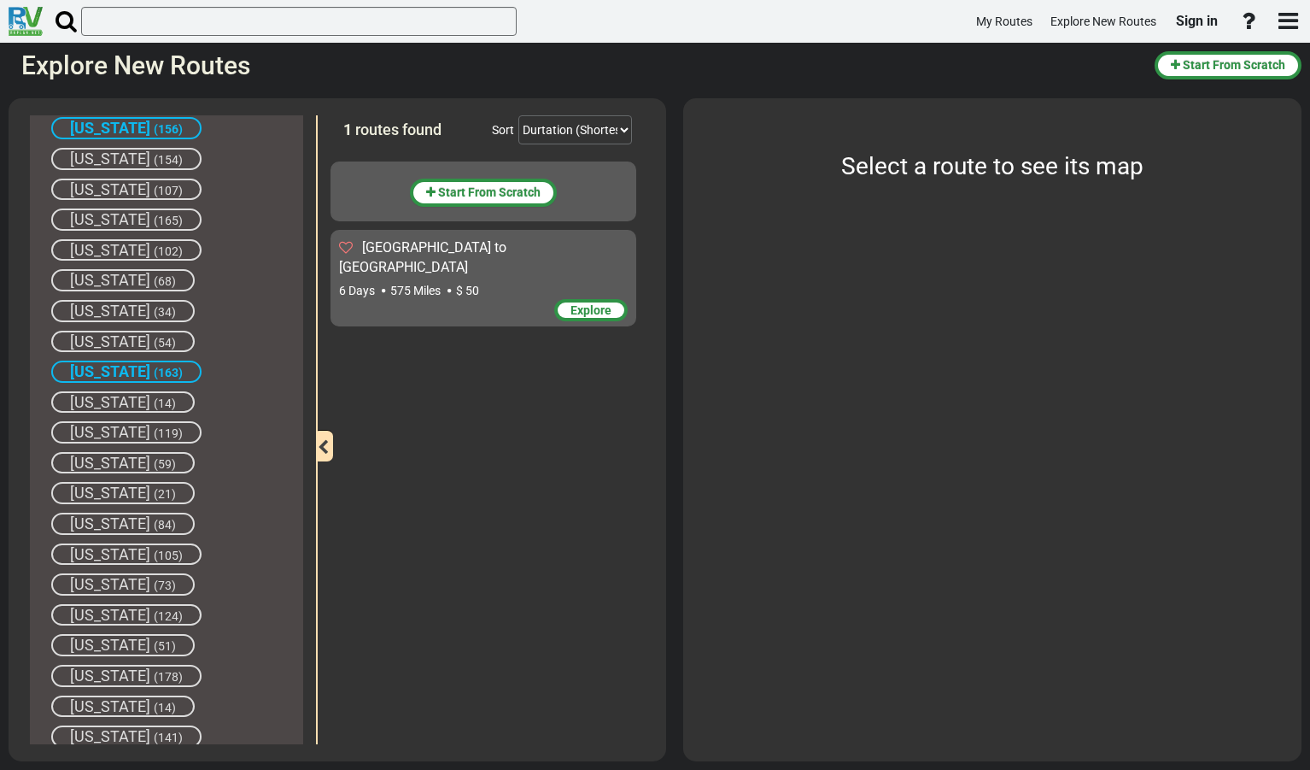
scroll to position [32, 0]
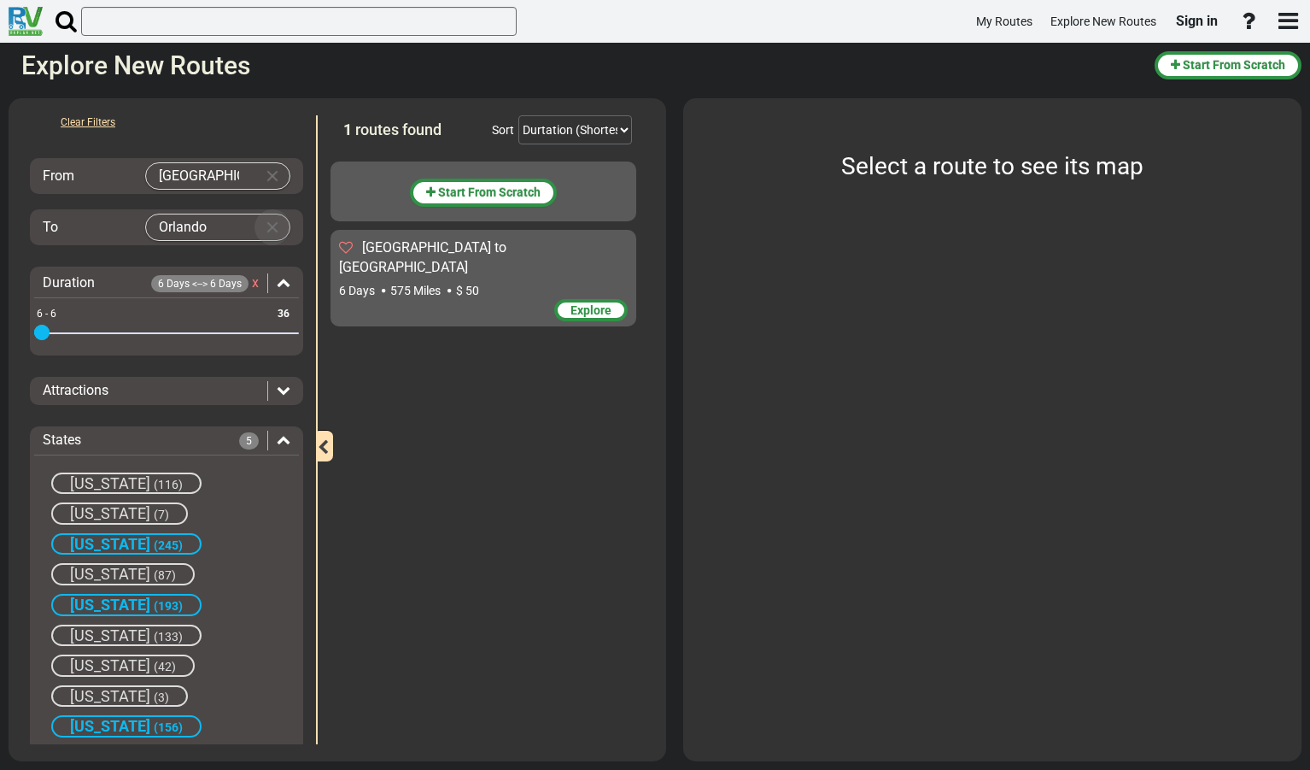
click at [266, 227] on button "Clear Input" at bounding box center [273, 227] width 26 height 26
type input "Orlando"
click at [477, 194] on span "Start From Scratch" at bounding box center [489, 192] width 102 height 14
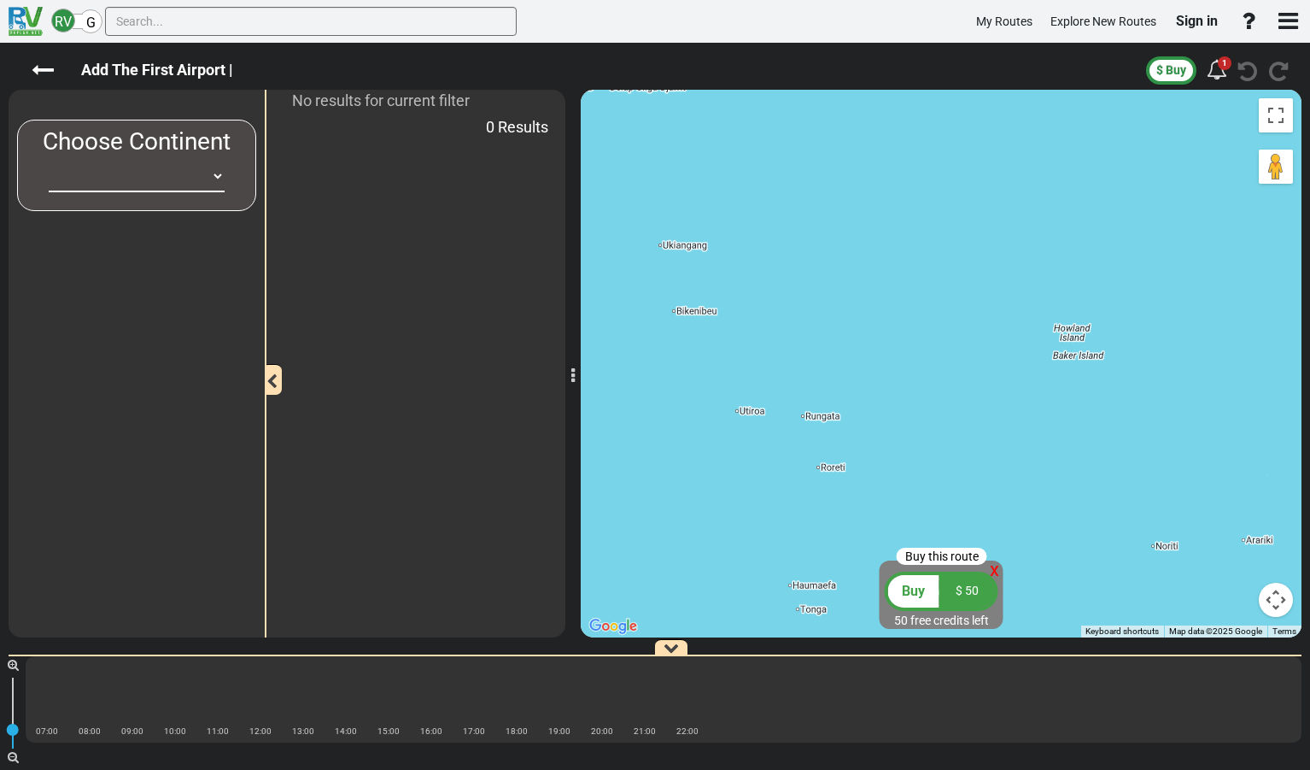
click at [223, 175] on select "[GEOGRAPHIC_DATA] [GEOGRAPHIC_DATA] [GEOGRAPHIC_DATA] [GEOGRAPHIC_DATA] [GEOGRA…" at bounding box center [137, 177] width 176 height 32
select select "number:2"
click at [49, 161] on select "[GEOGRAPHIC_DATA] [GEOGRAPHIC_DATA] [GEOGRAPHIC_DATA] [GEOGRAPHIC_DATA] [GEOGRA…" at bounding box center [137, 177] width 176 height 32
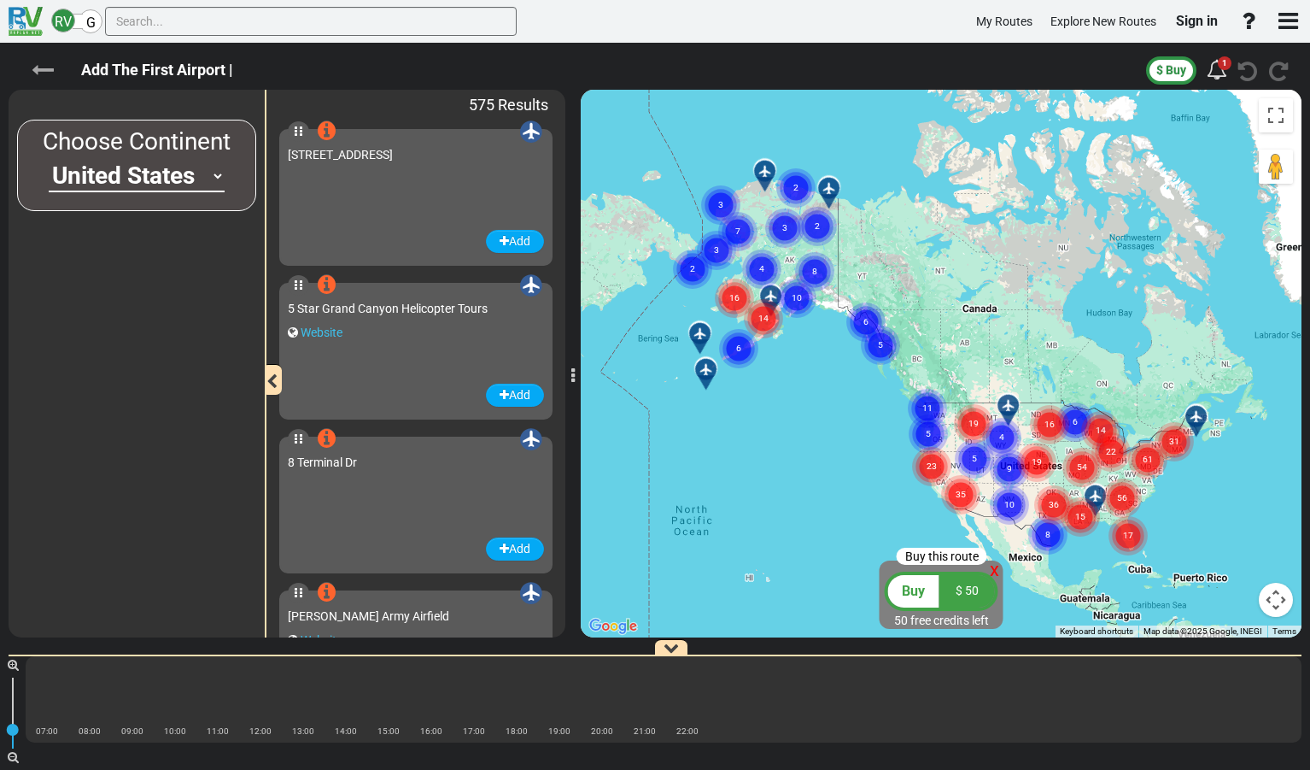
click at [46, 66] on icon at bounding box center [43, 70] width 22 height 22
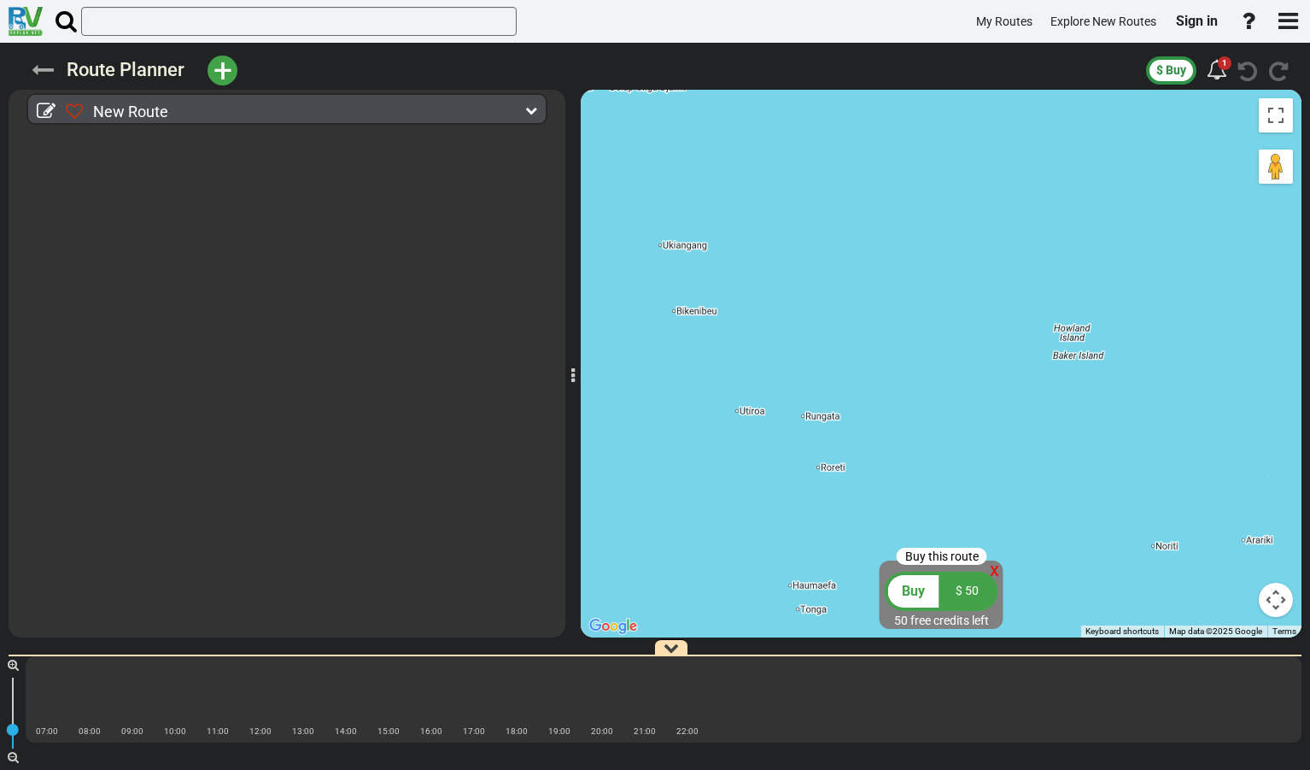
click at [40, 67] on icon at bounding box center [43, 70] width 22 height 22
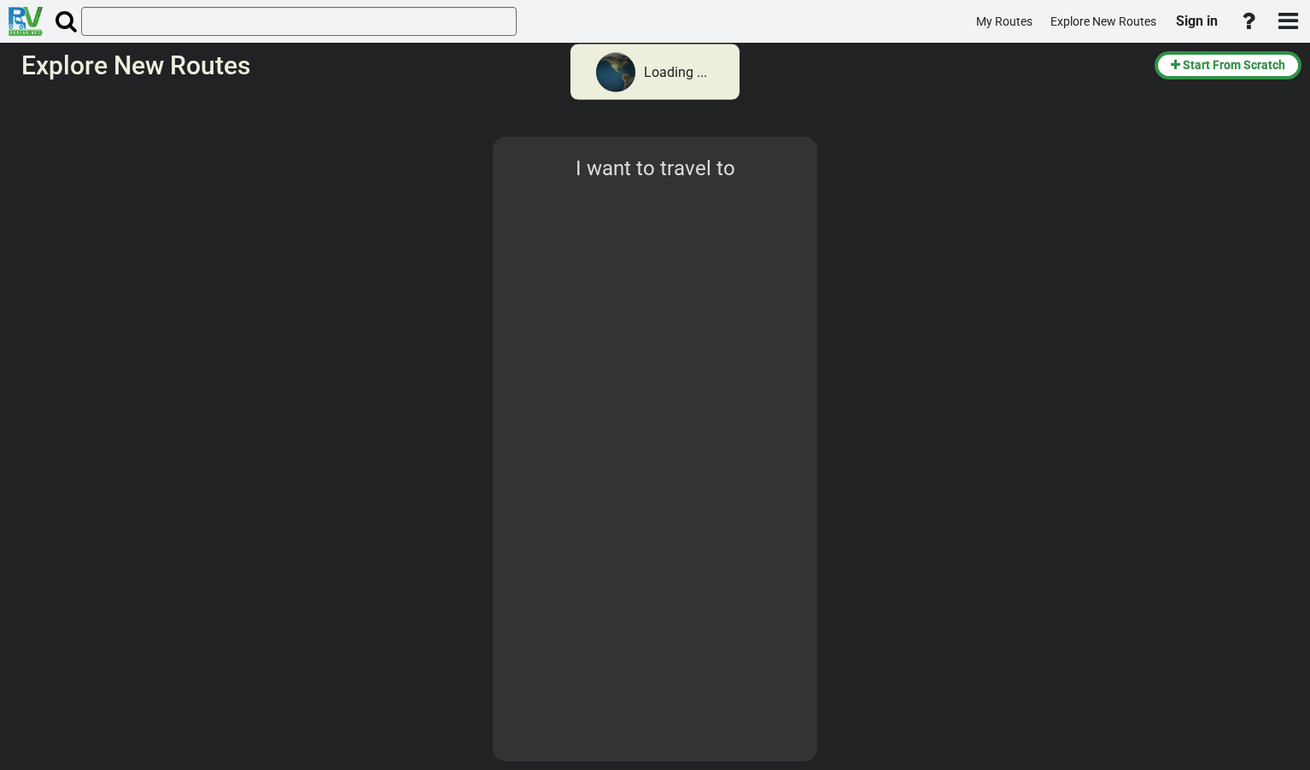
select select "number:2"
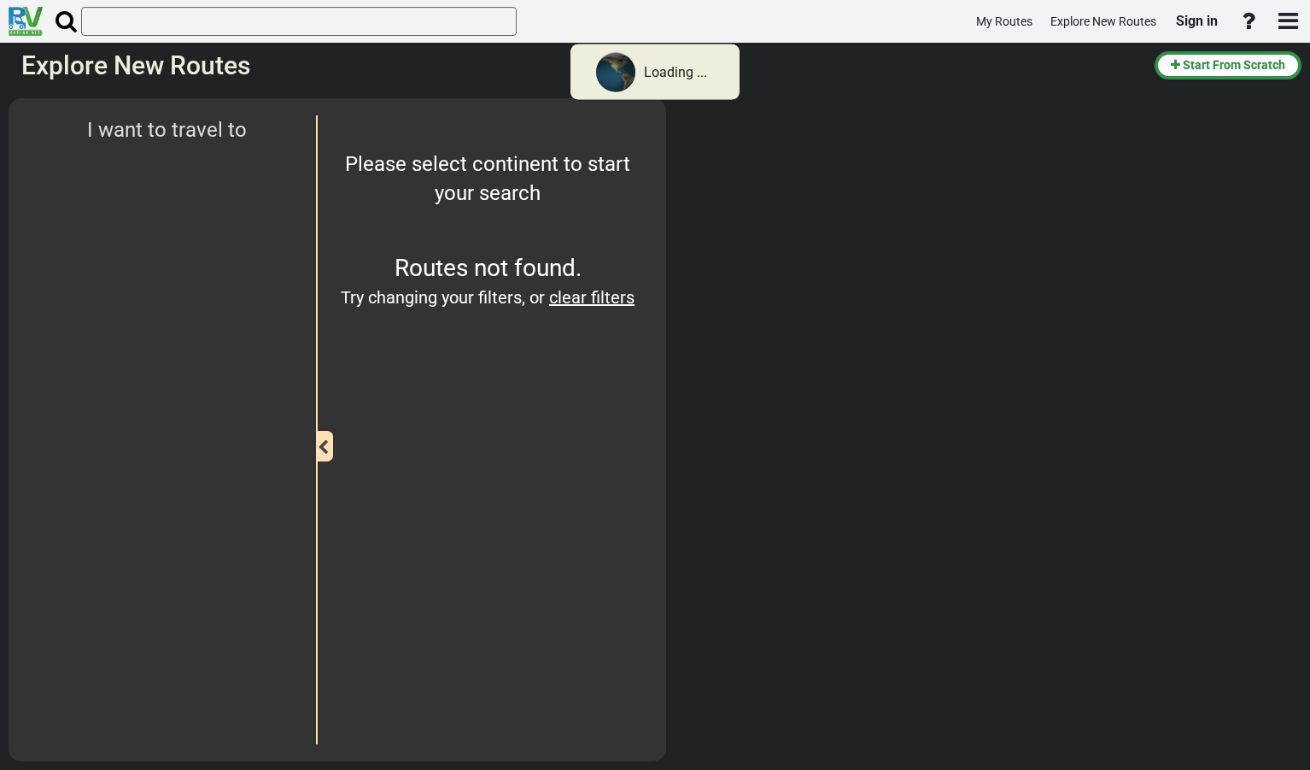
type input "[GEOGRAPHIC_DATA]"
